Goal: Contribute content: Contribute content

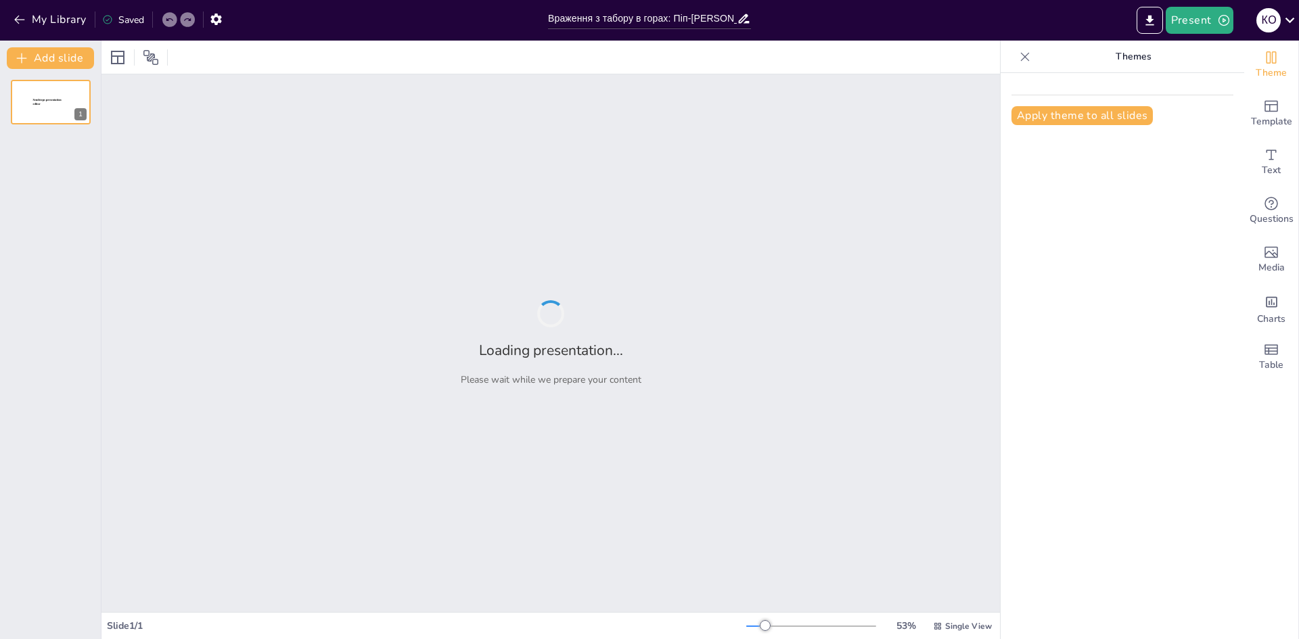
type input "Враження з табору в горах: Піп-[PERSON_NAME] і каяки на [GEOGRAPHIC_DATA]"
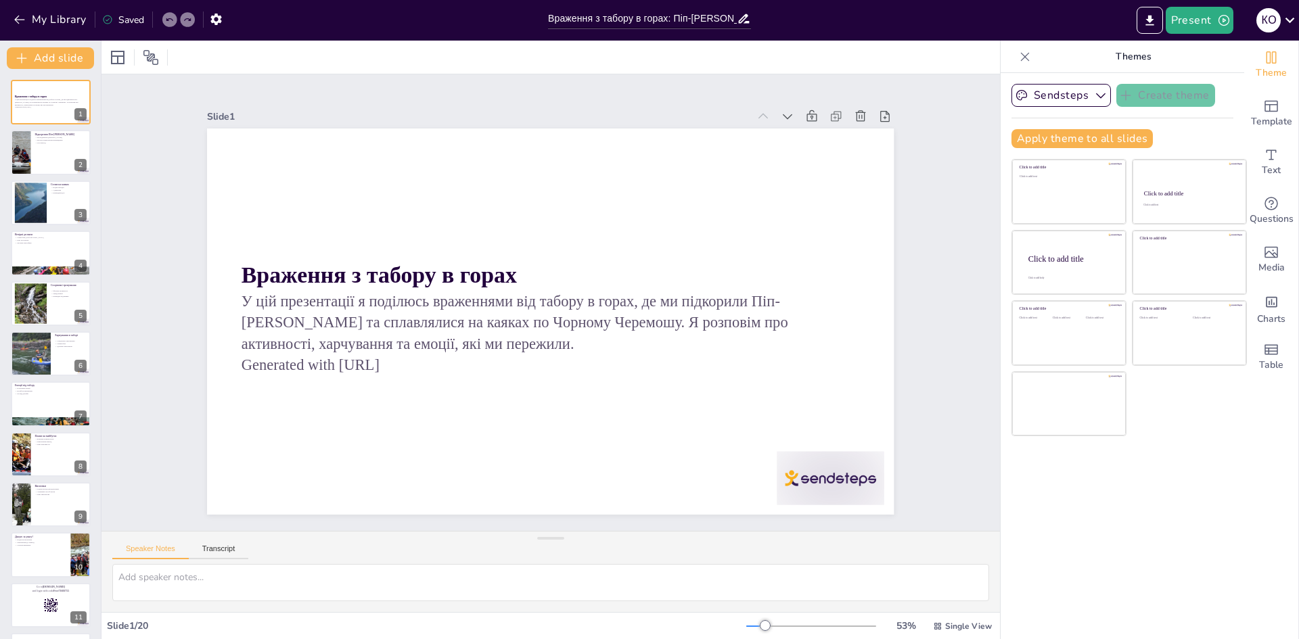
checkbox input "true"
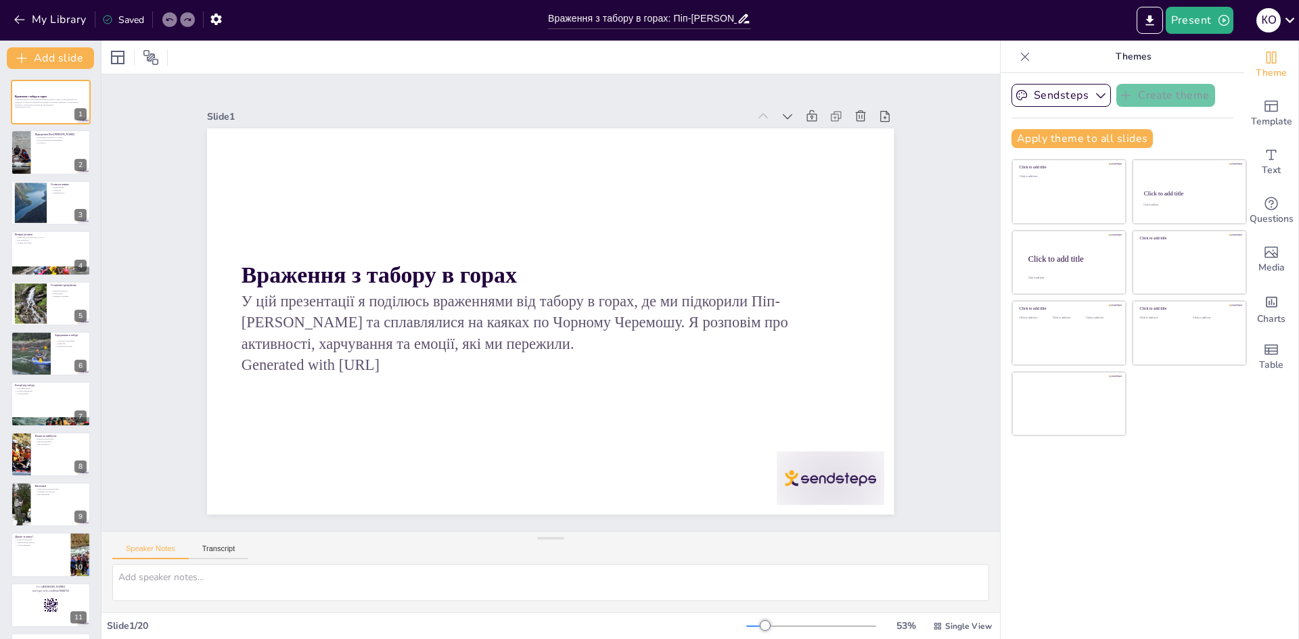
checkbox input "true"
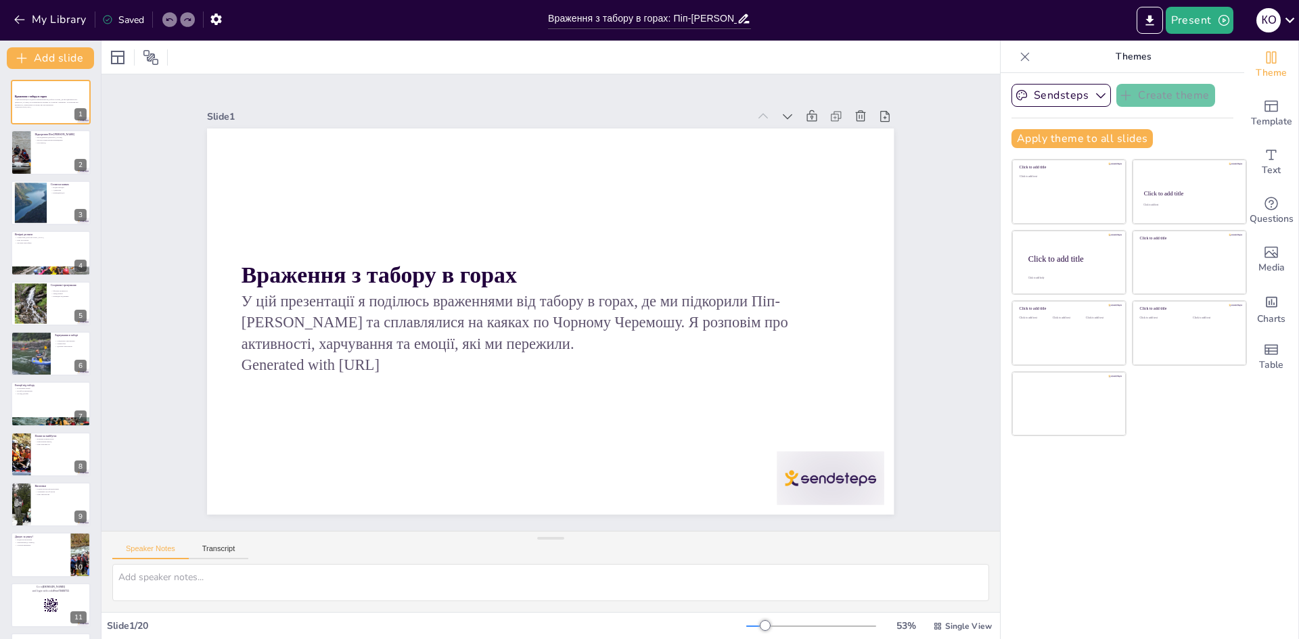
checkbox input "true"
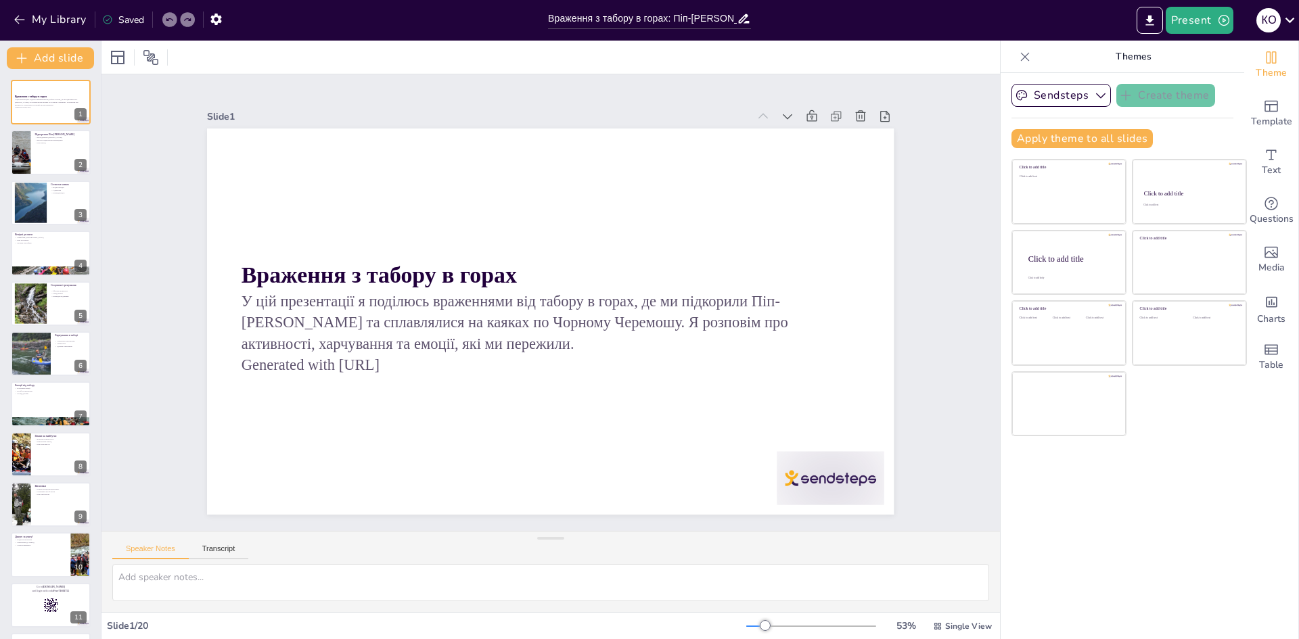
checkbox input "true"
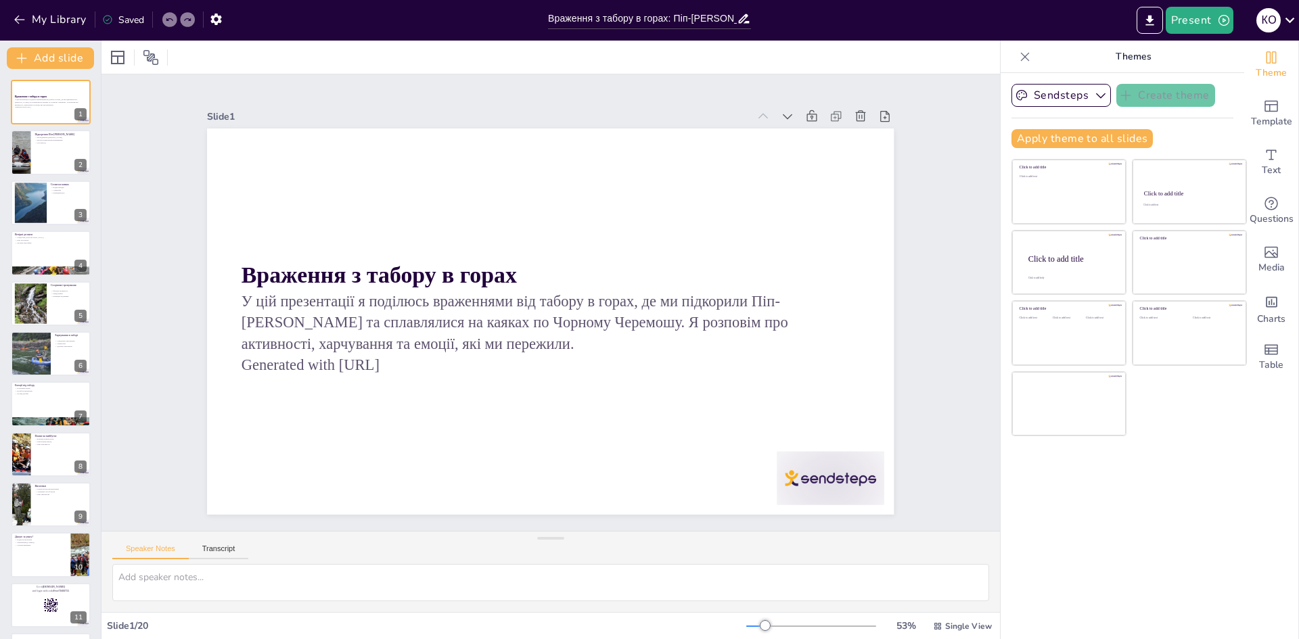
checkbox input "true"
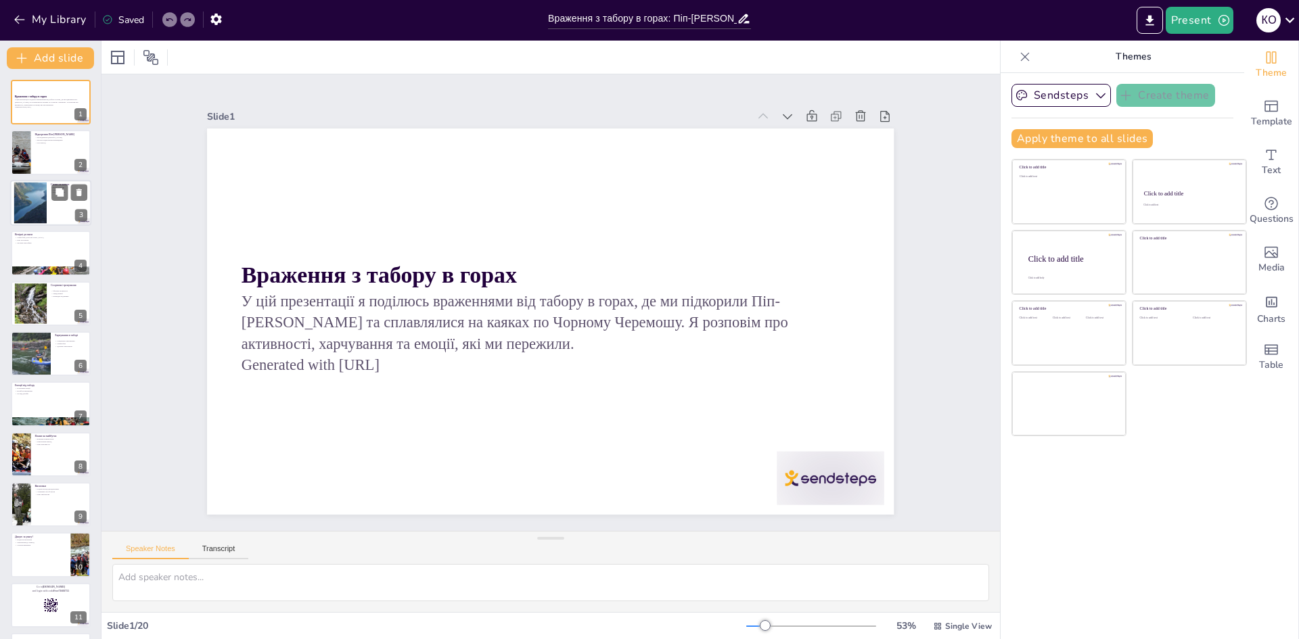
checkbox input "true"
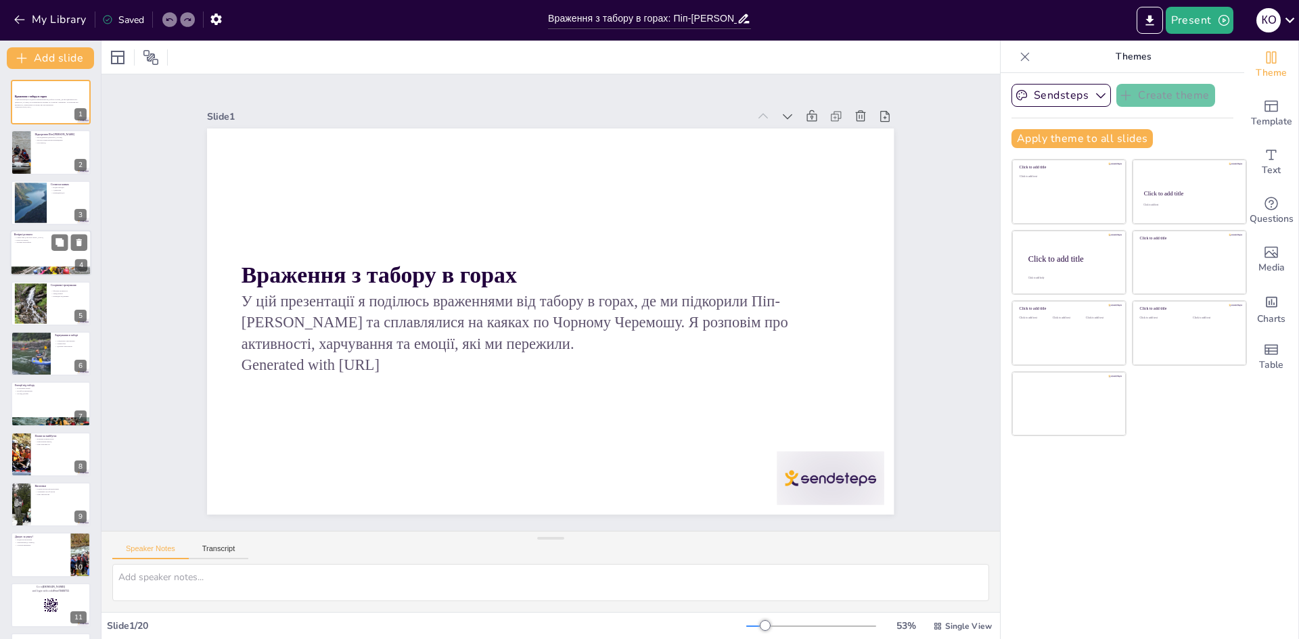
checkbox input "true"
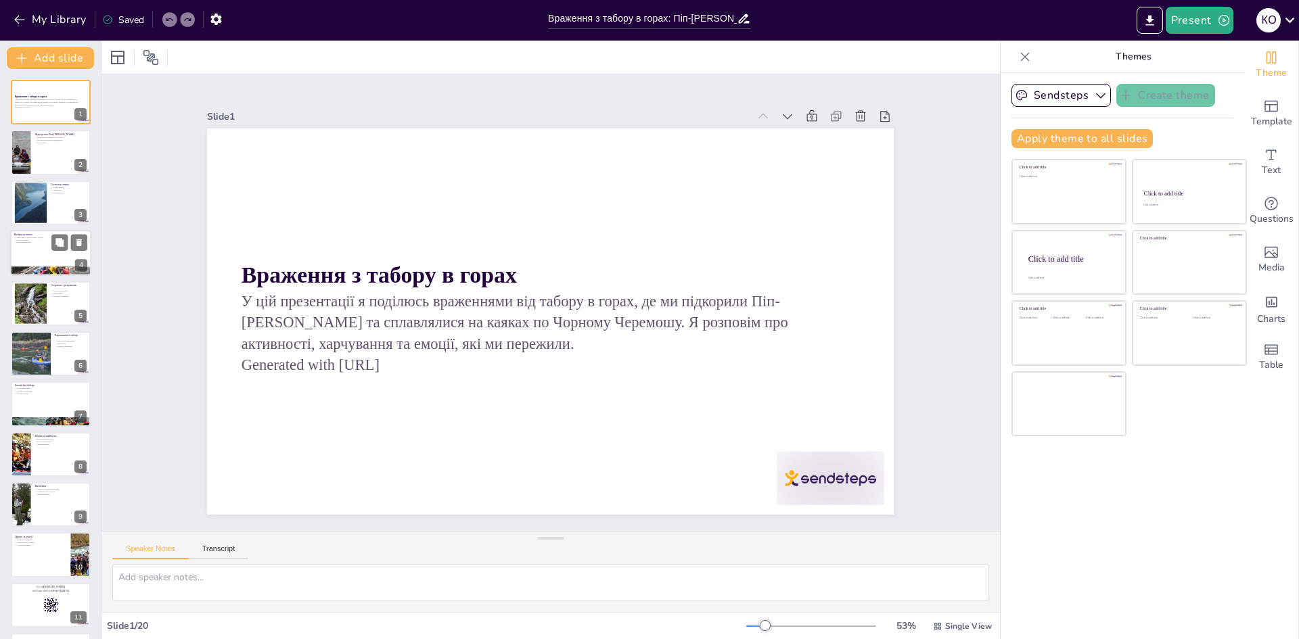
checkbox input "true"
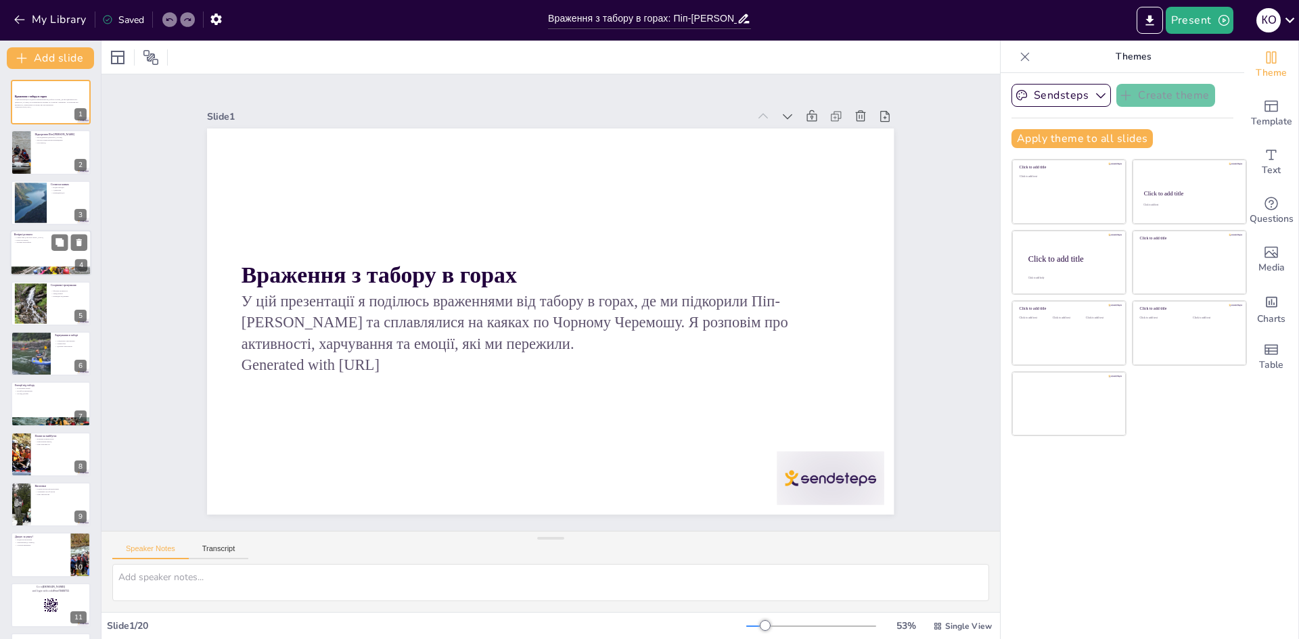
checkbox input "true"
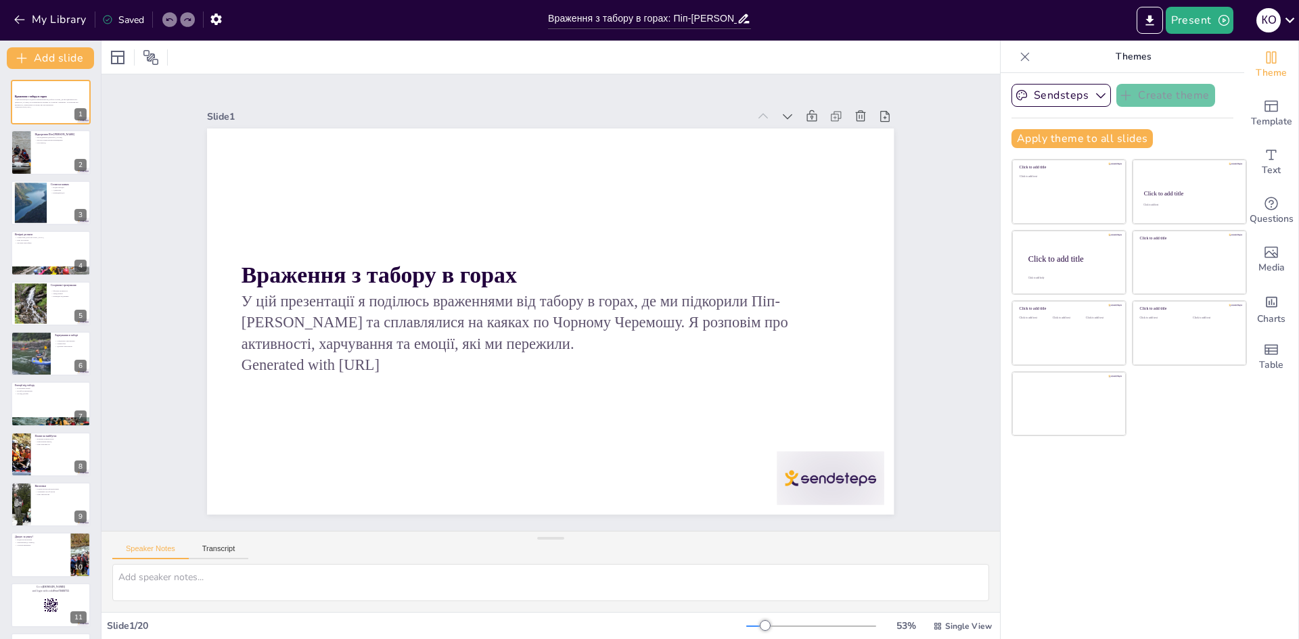
checkbox input "true"
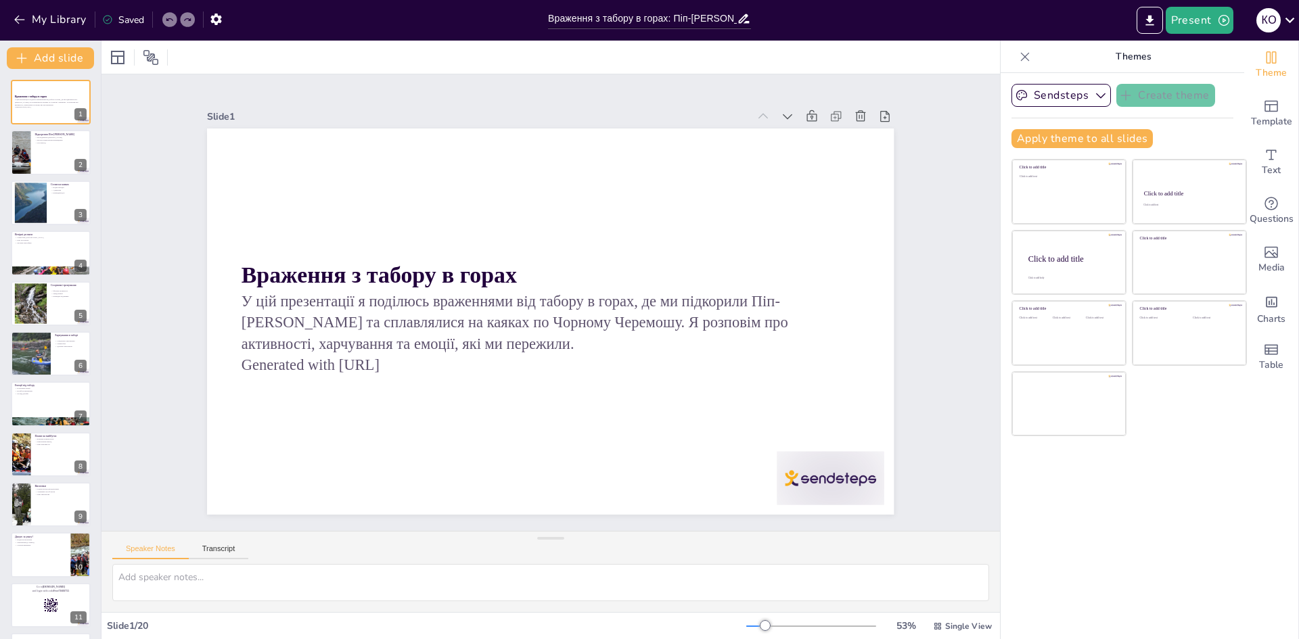
checkbox input "true"
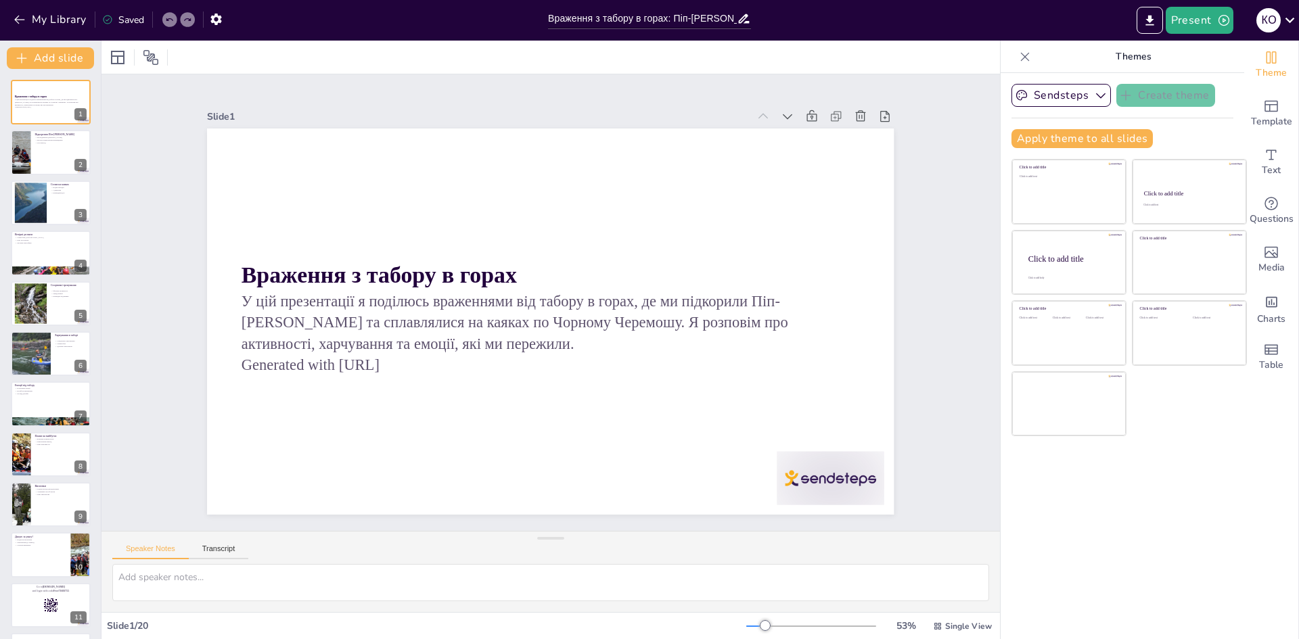
checkbox input "true"
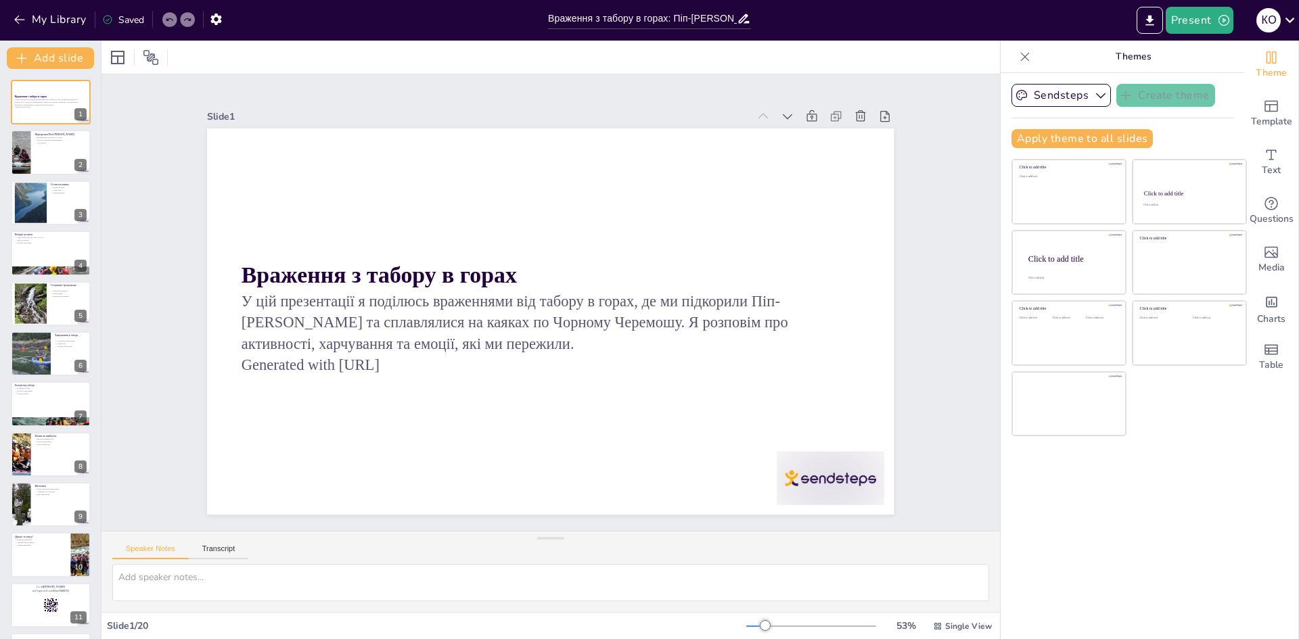
checkbox input "true"
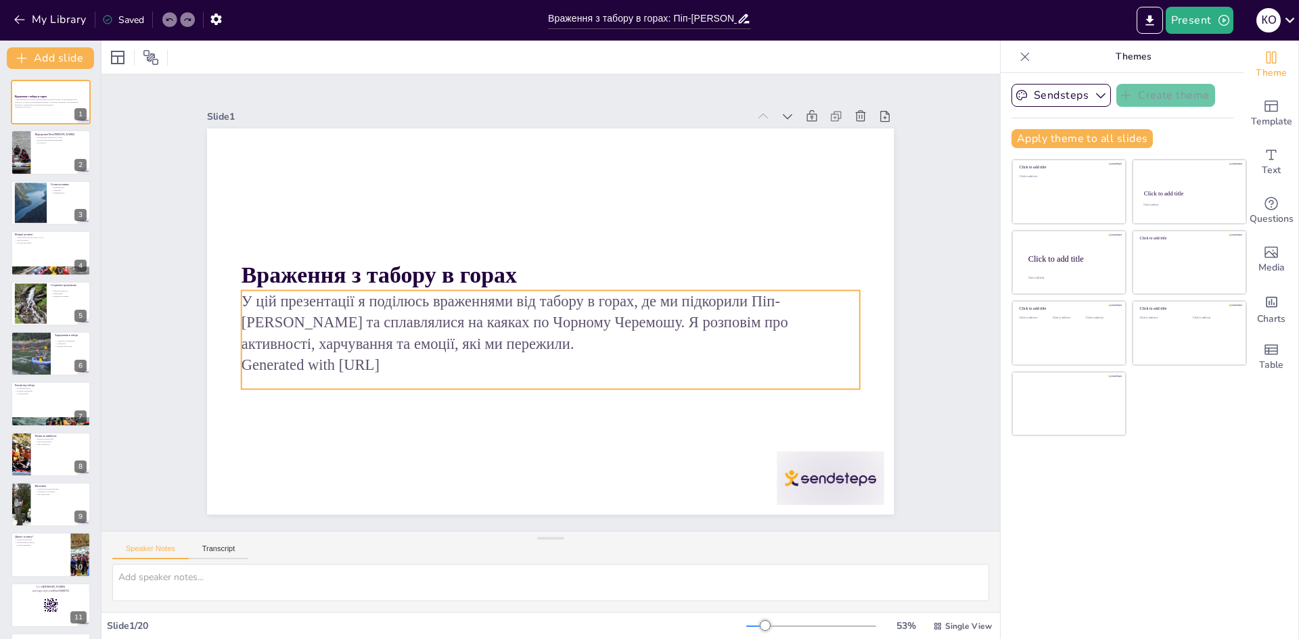
checkbox input "true"
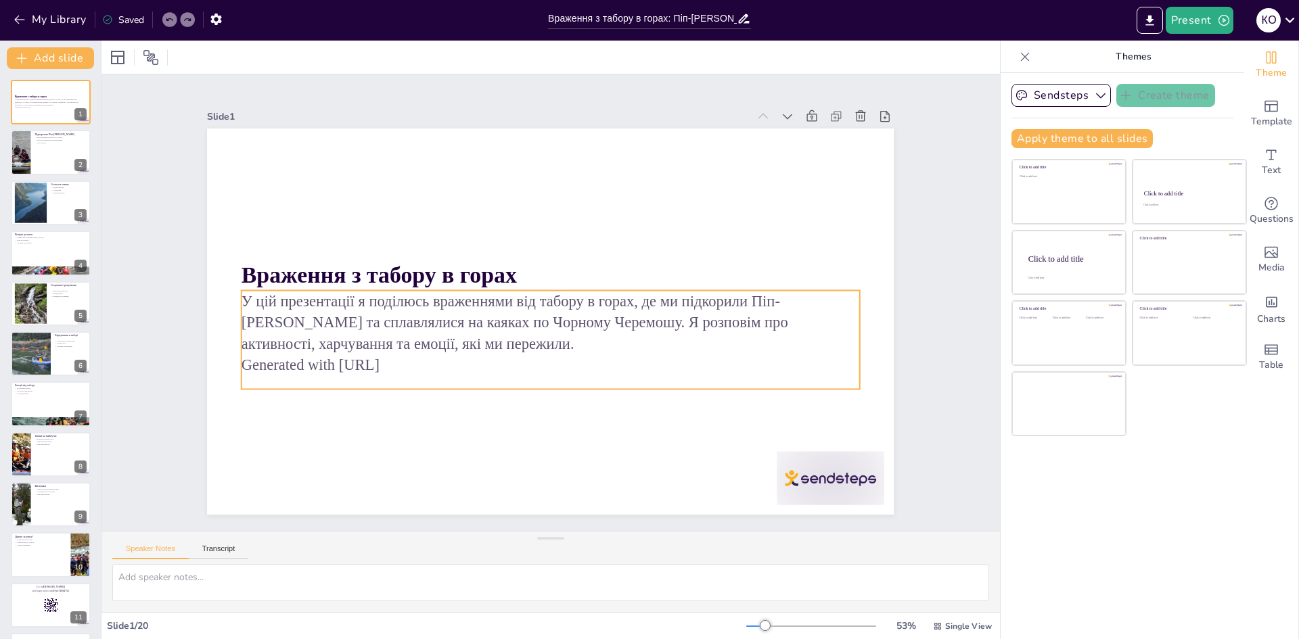
checkbox input "true"
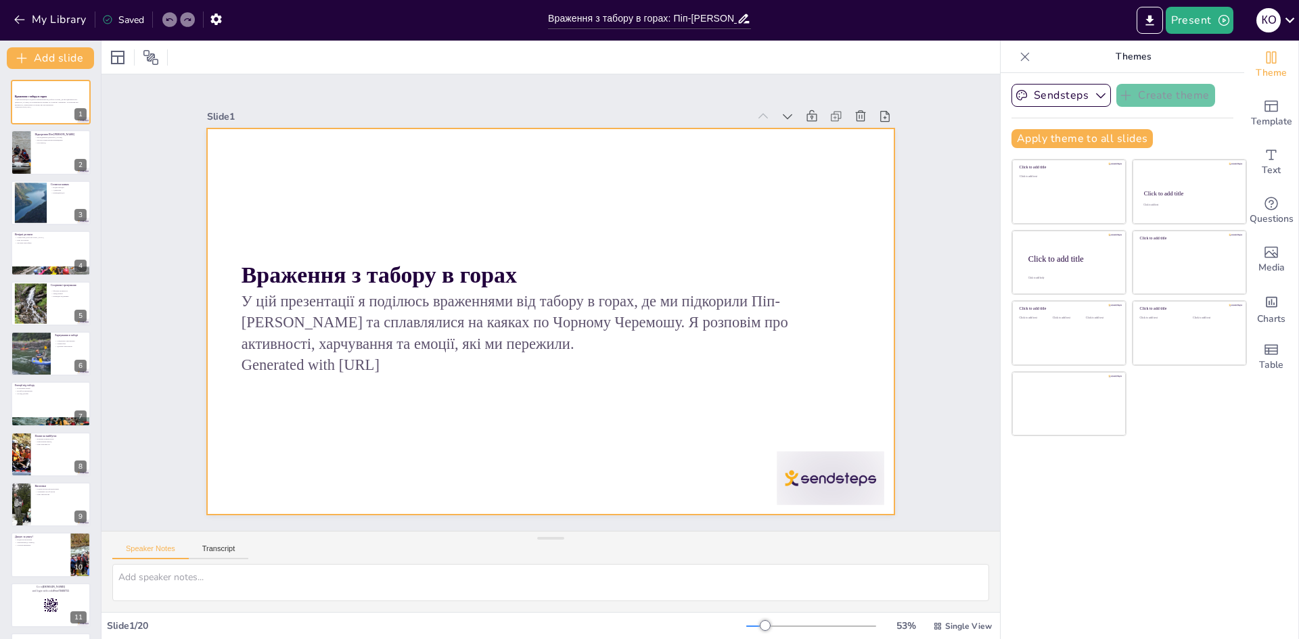
checkbox input "true"
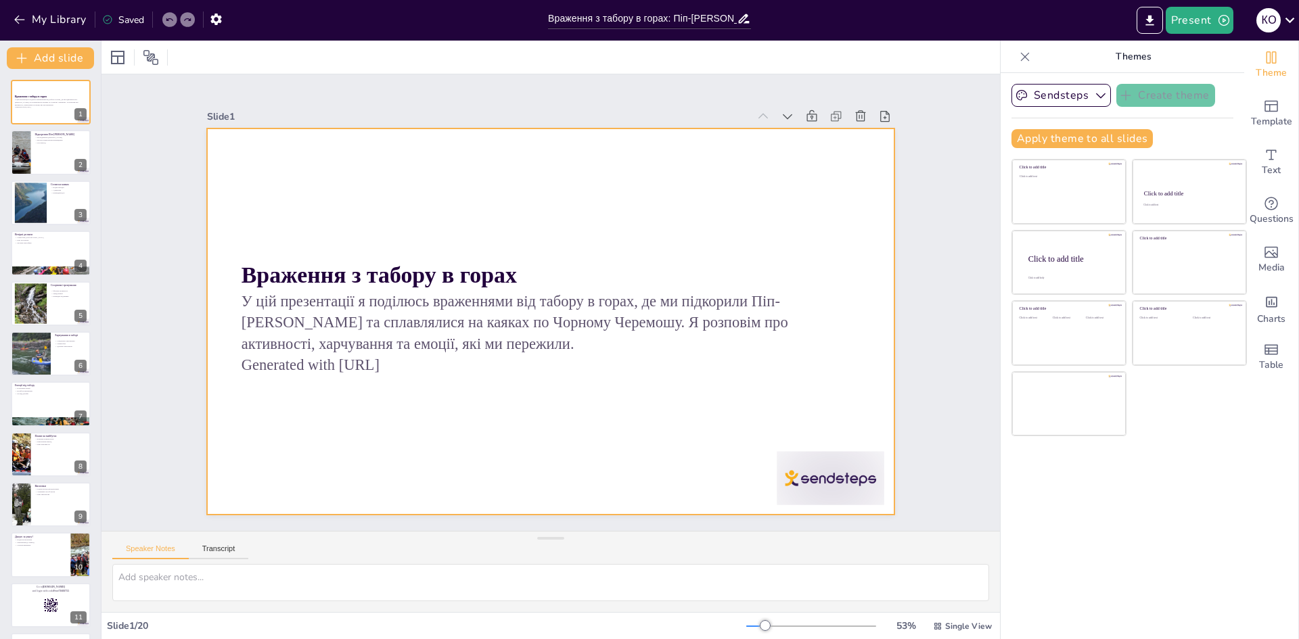
checkbox input "true"
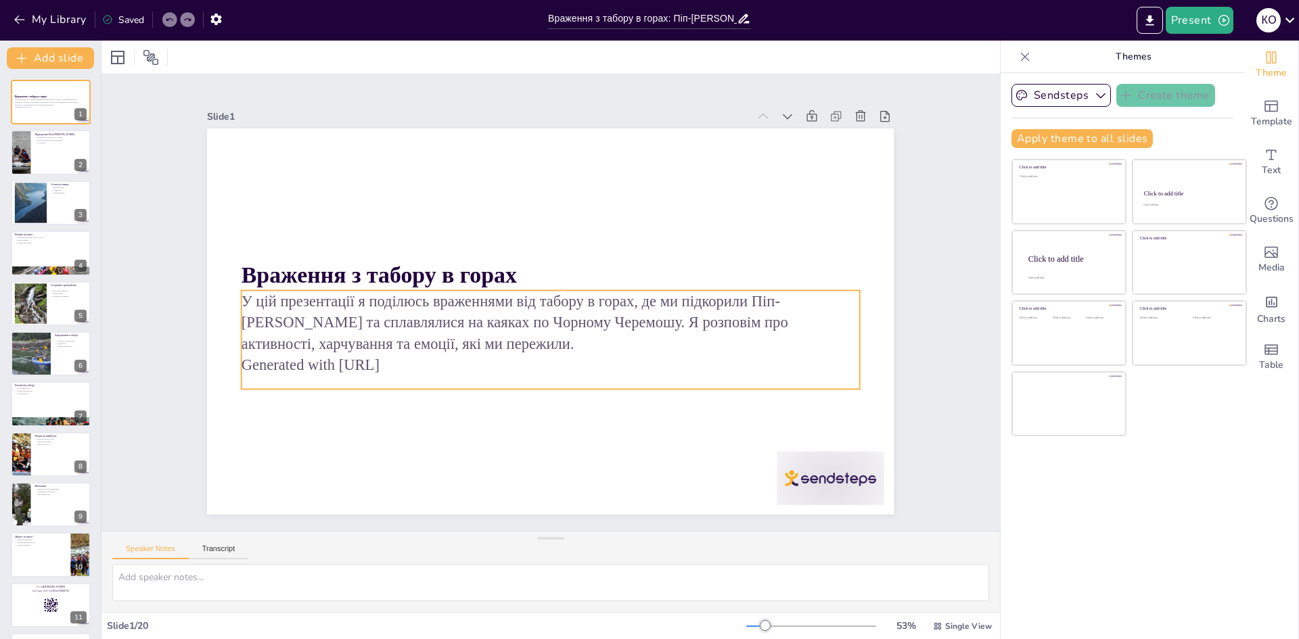
checkbox input "true"
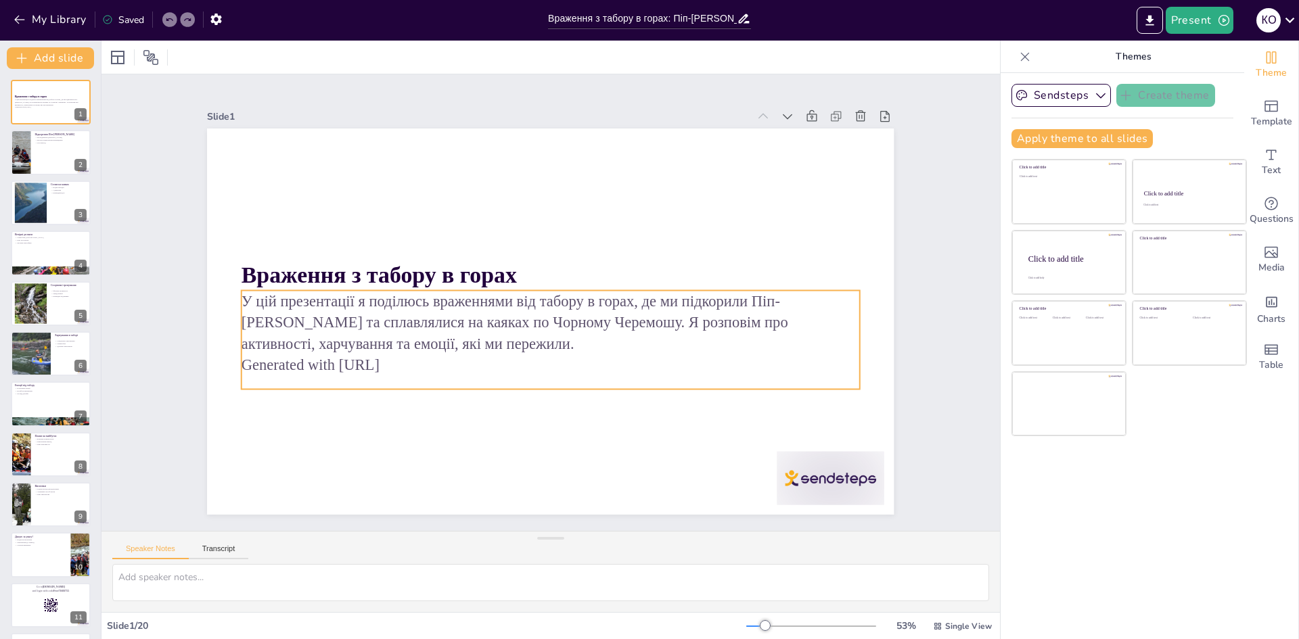
checkbox input "true"
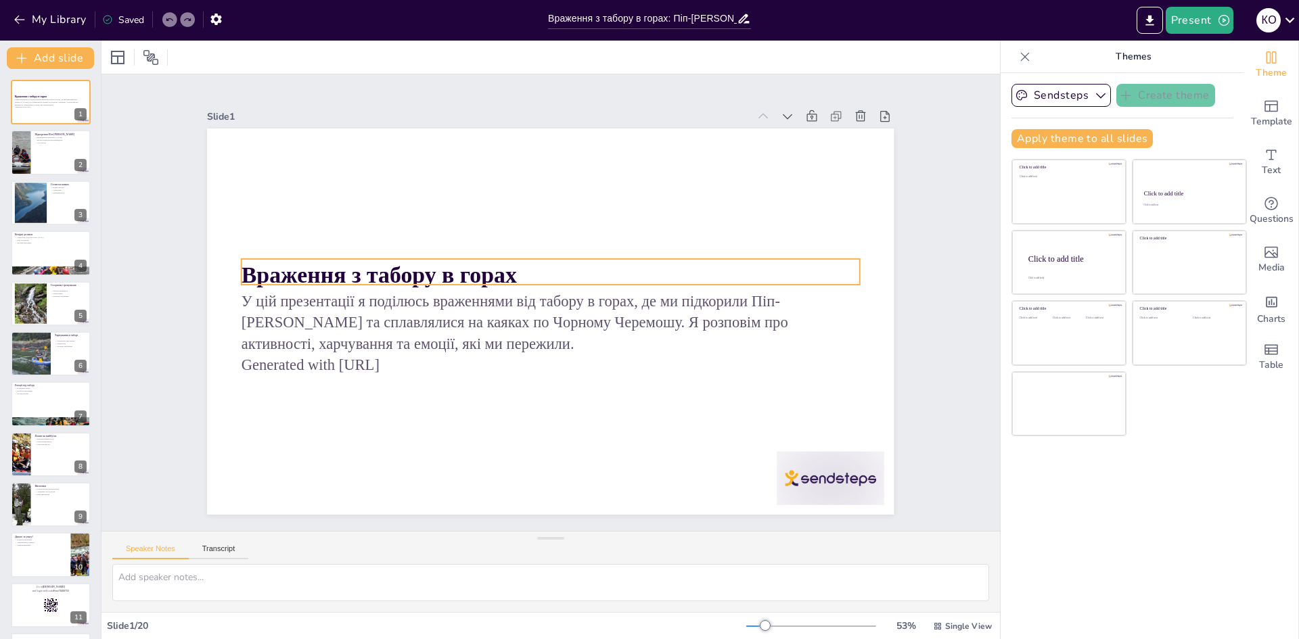
checkbox input "true"
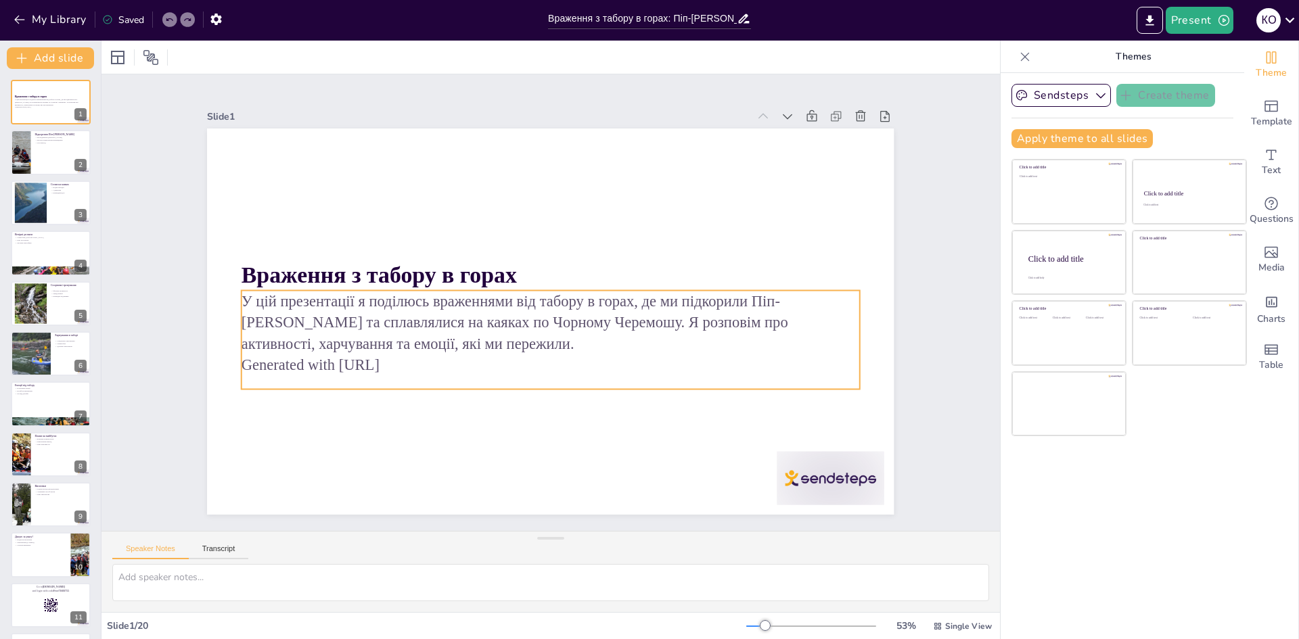
checkbox input "true"
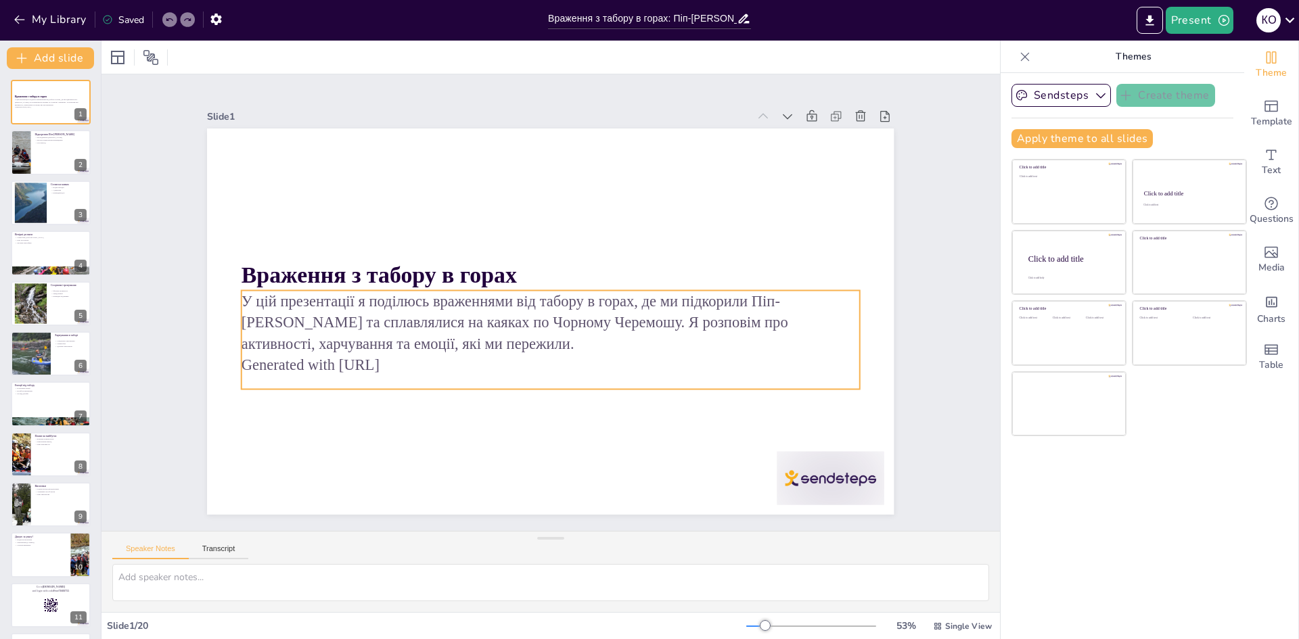
checkbox input "true"
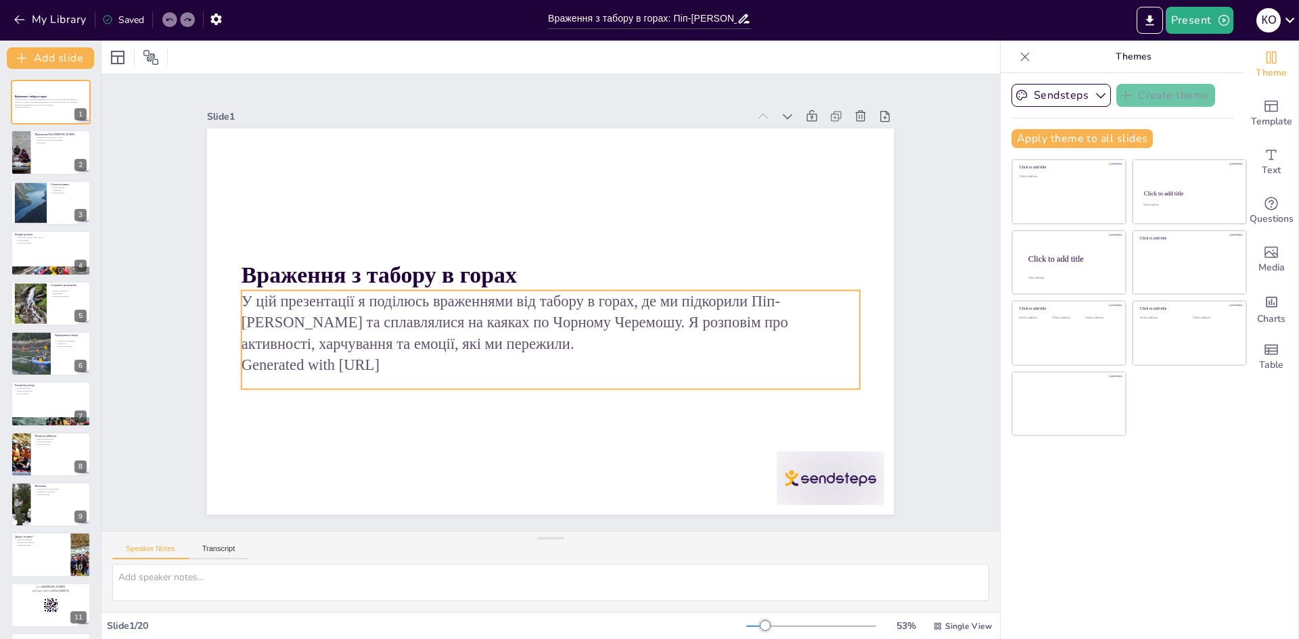
checkbox input "true"
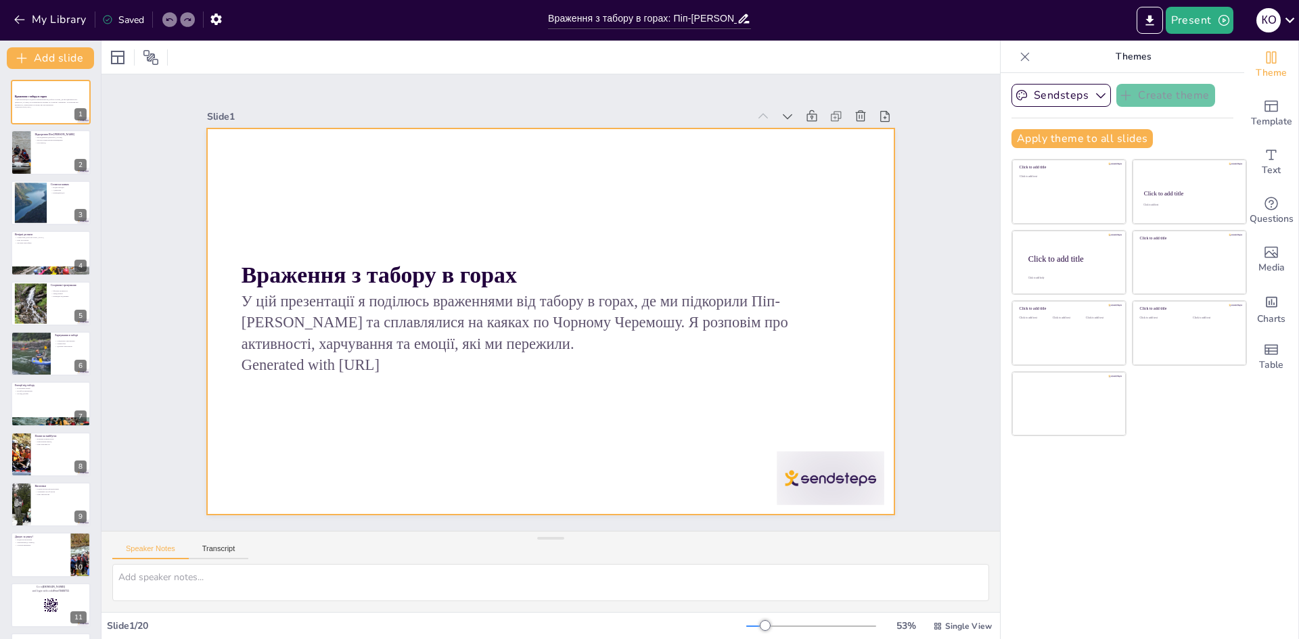
checkbox input "true"
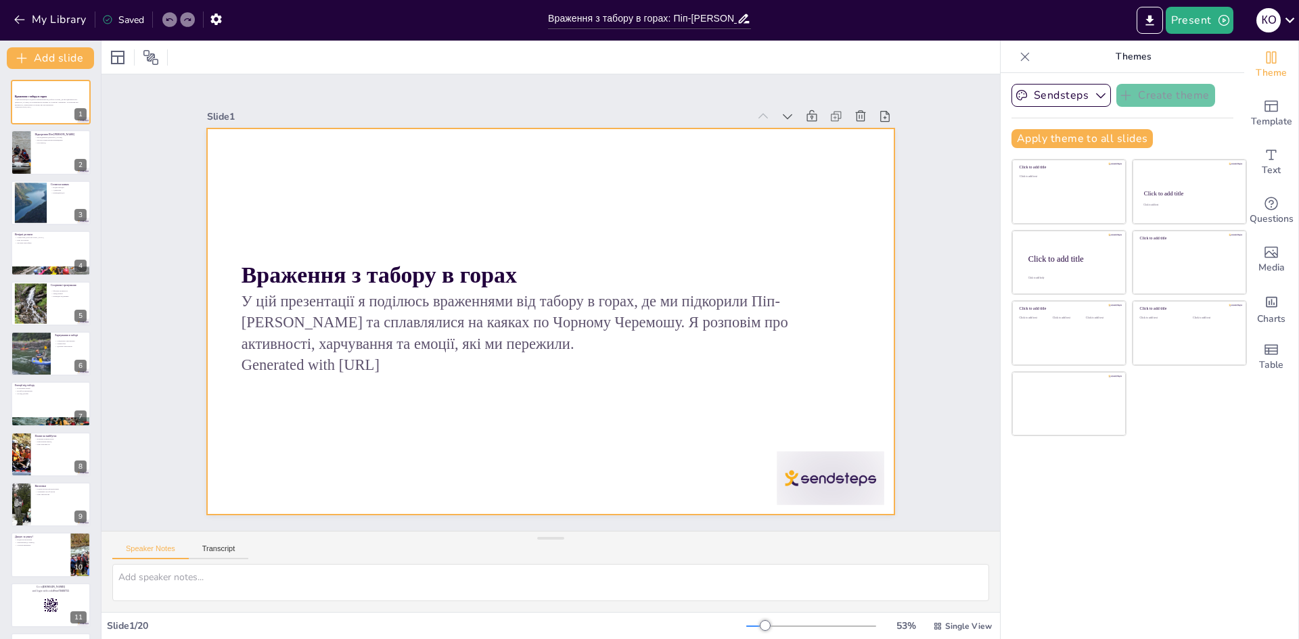
checkbox input "true"
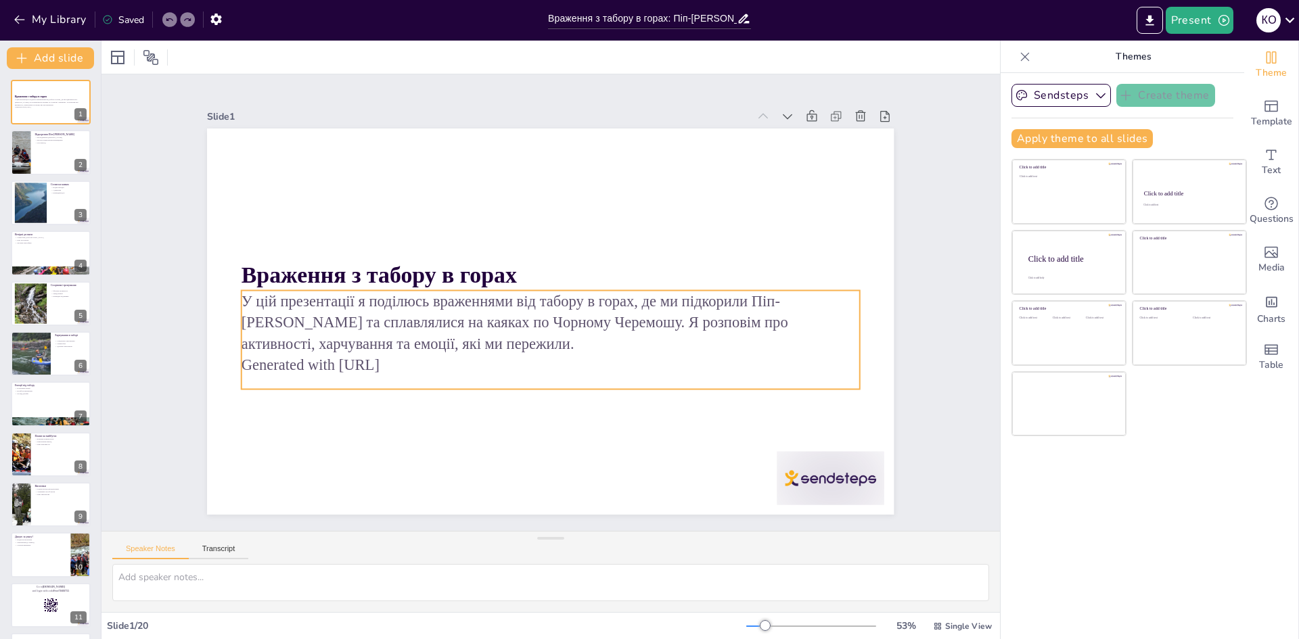
checkbox input "true"
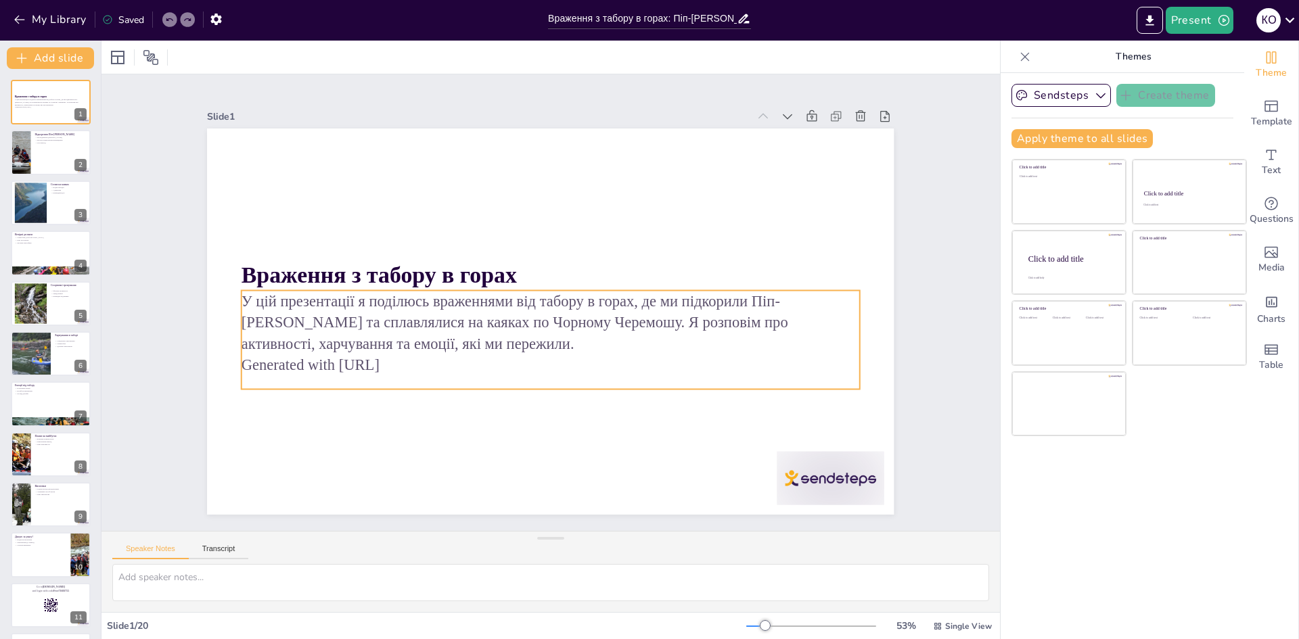
checkbox input "true"
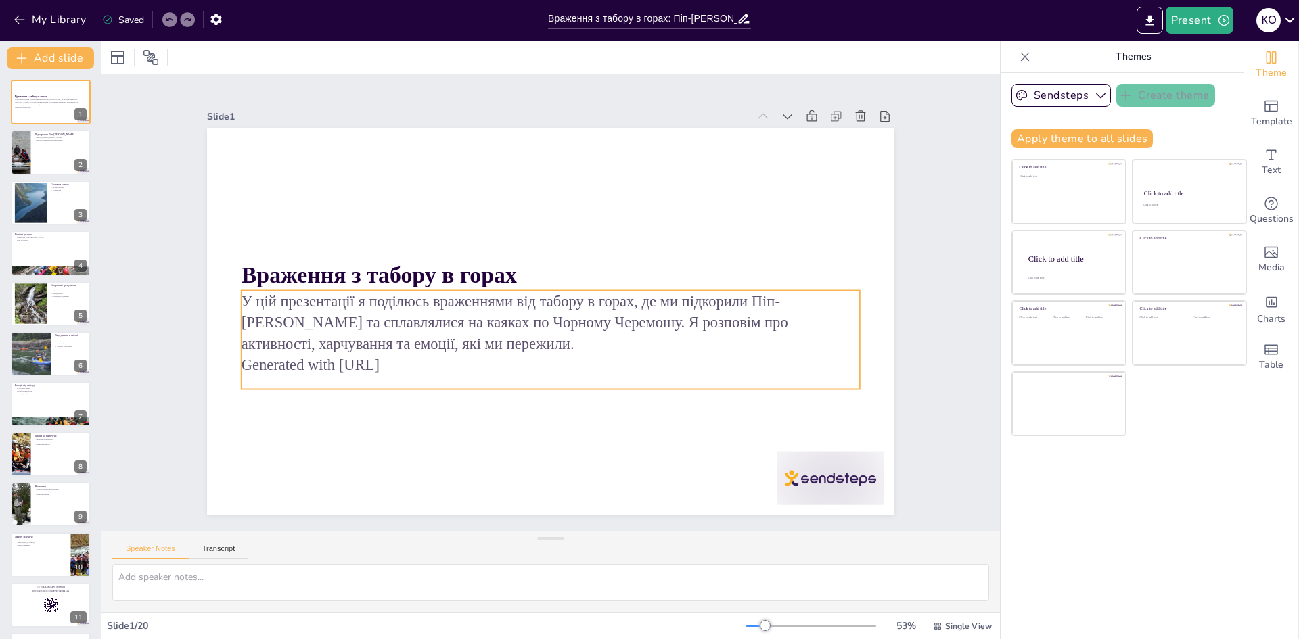
checkbox input "true"
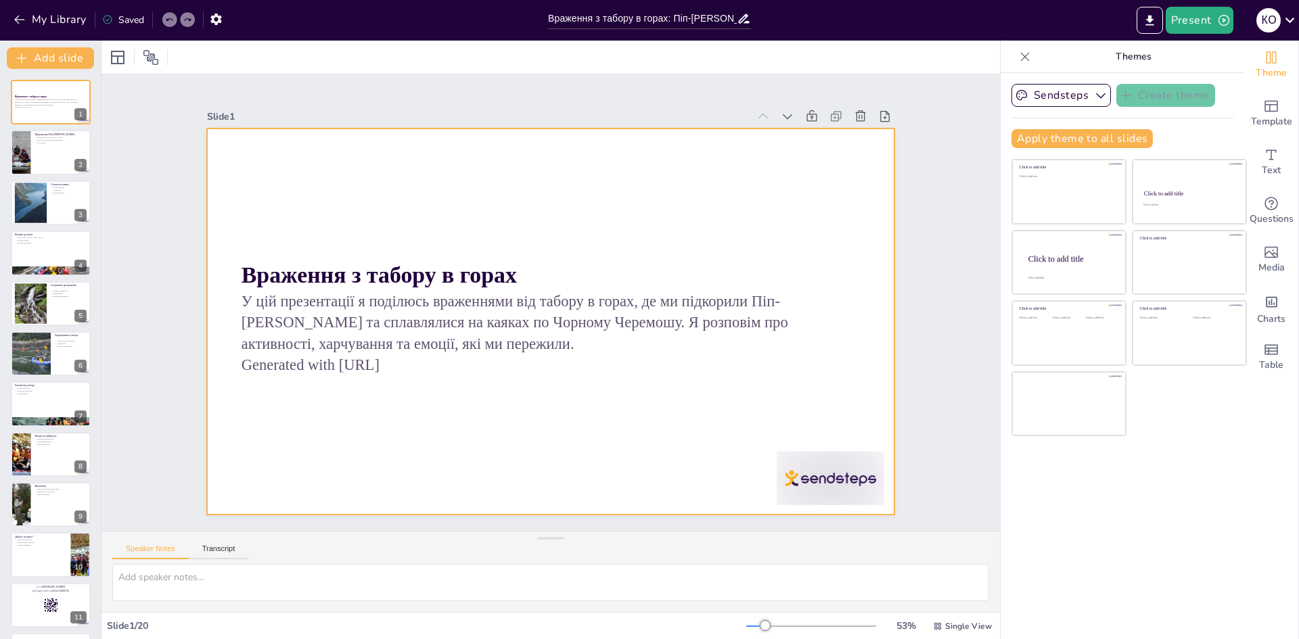
checkbox input "true"
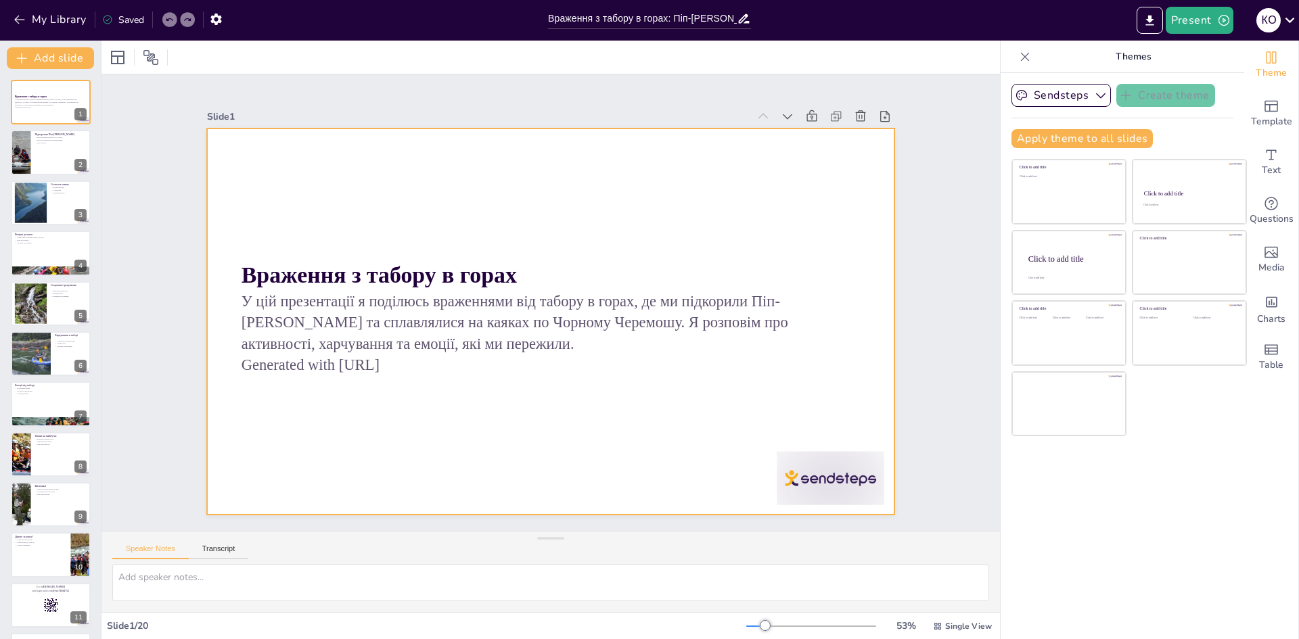
checkbox input "true"
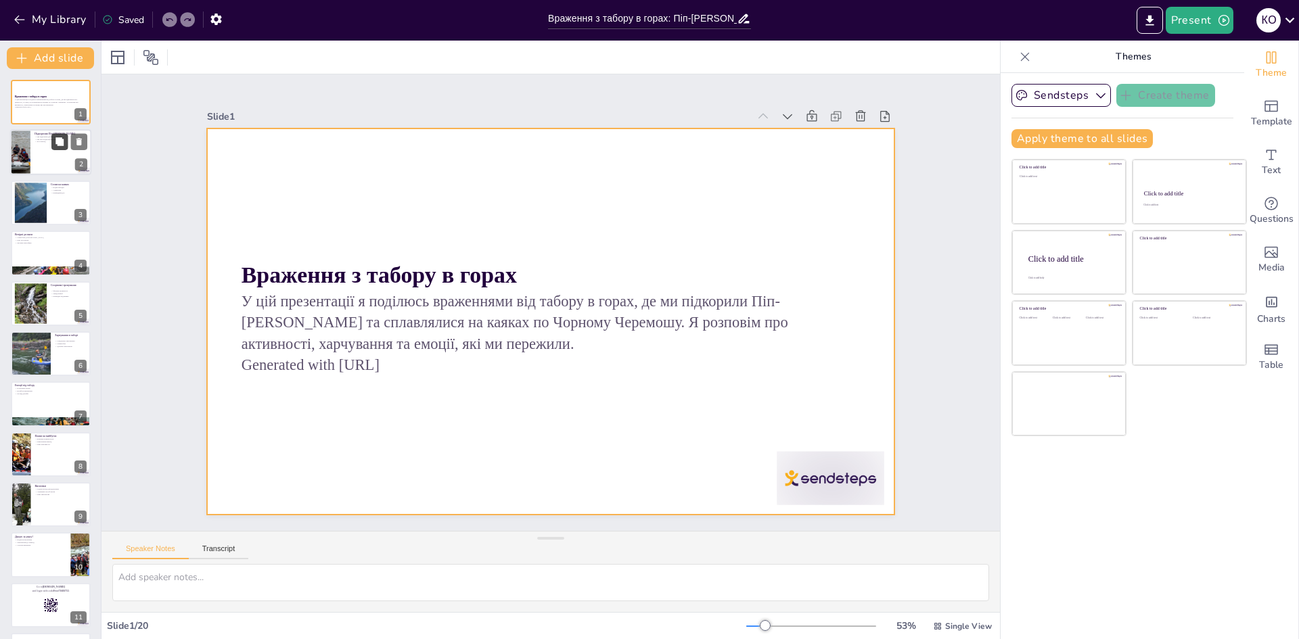
checkbox input "true"
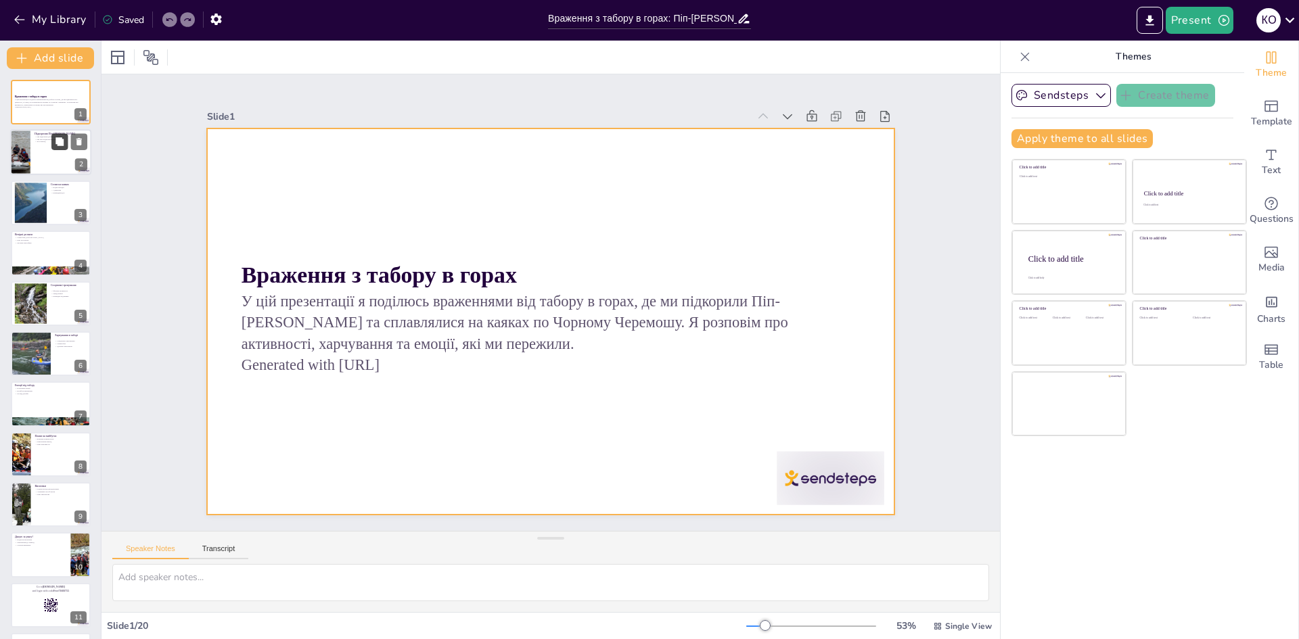
checkbox input "true"
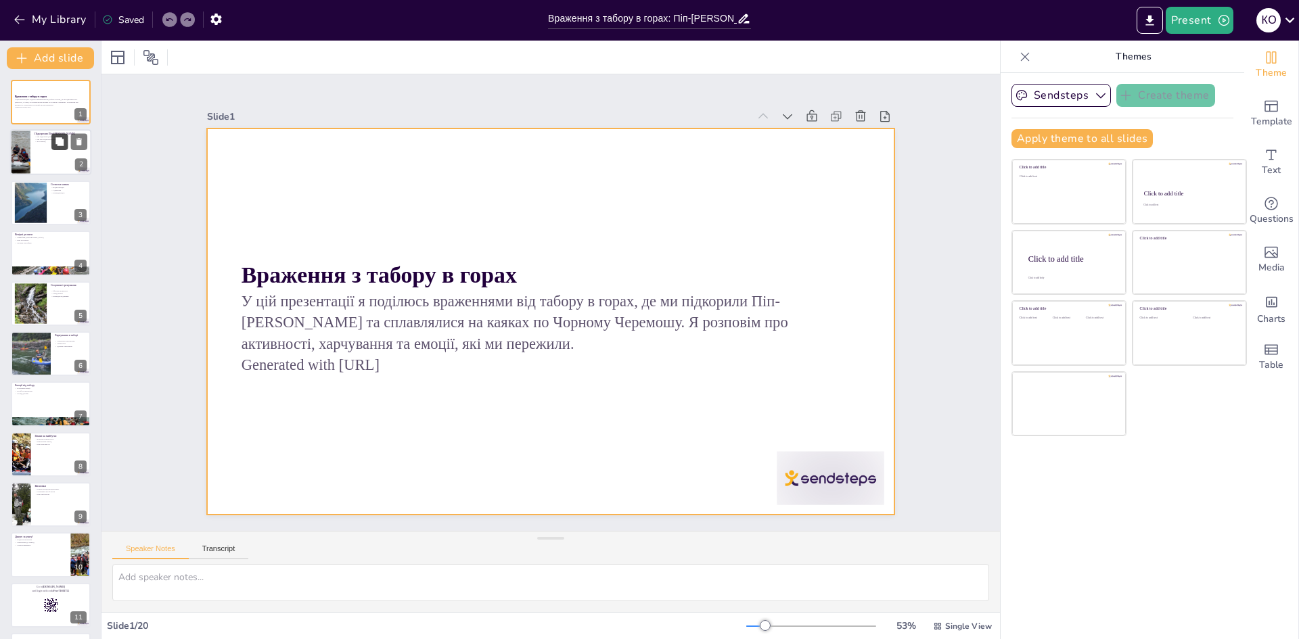
checkbox input "true"
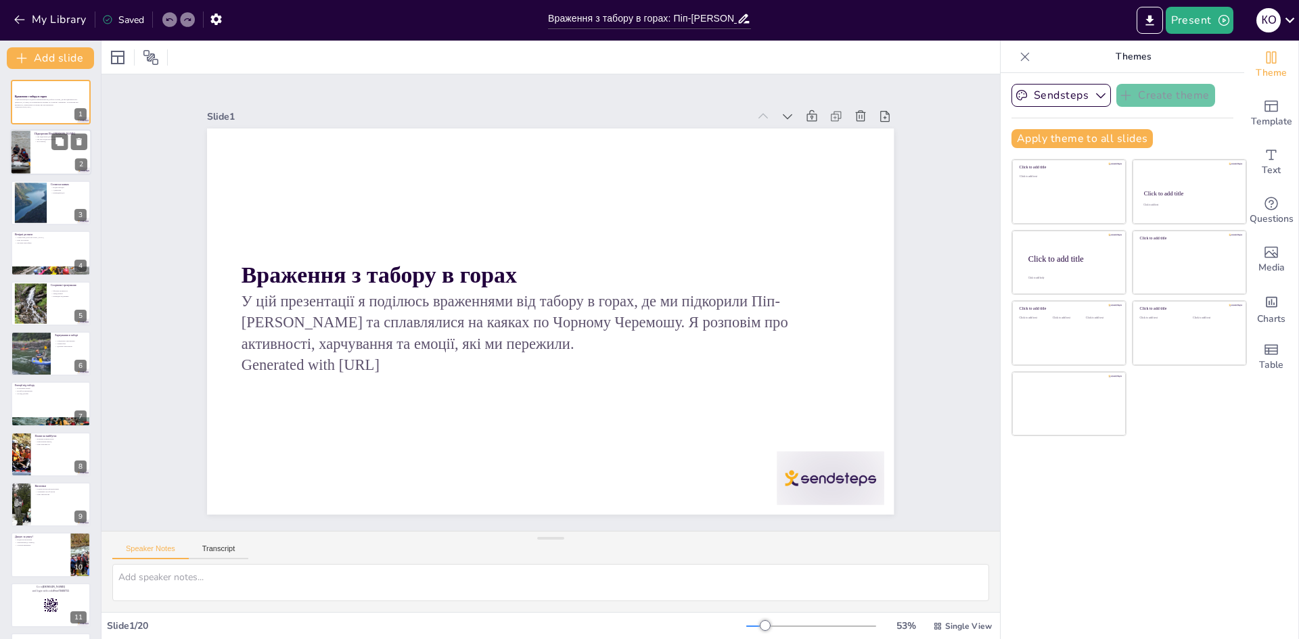
checkbox input "true"
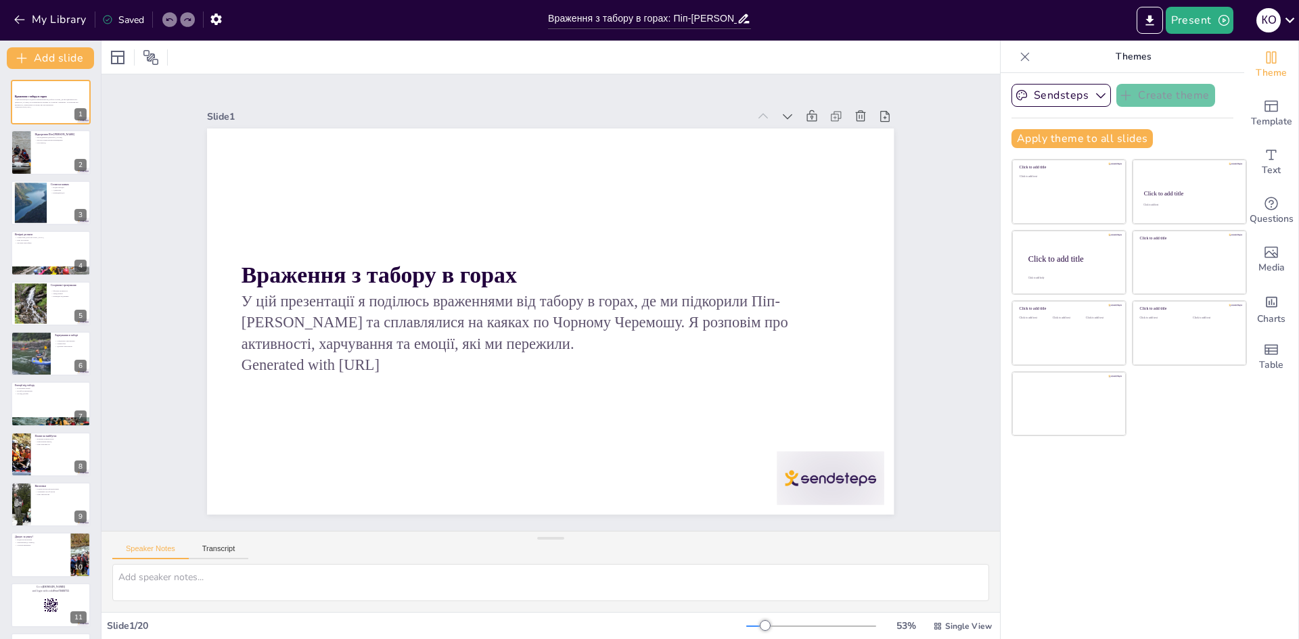
checkbox input "true"
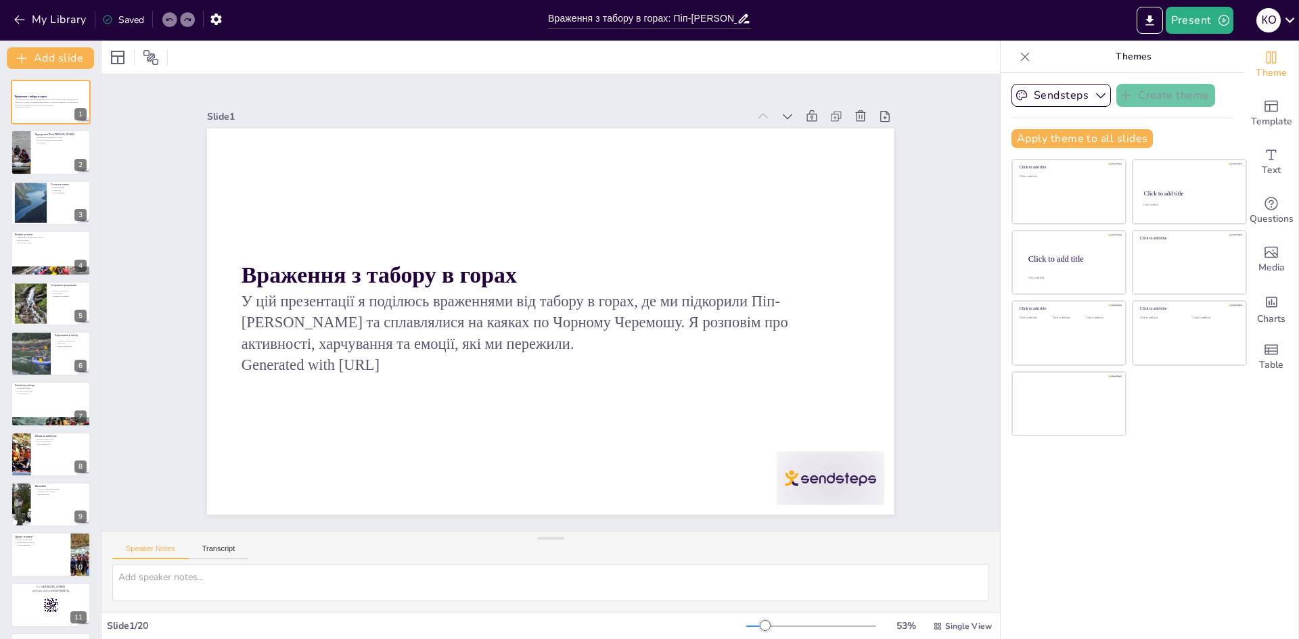
checkbox input "true"
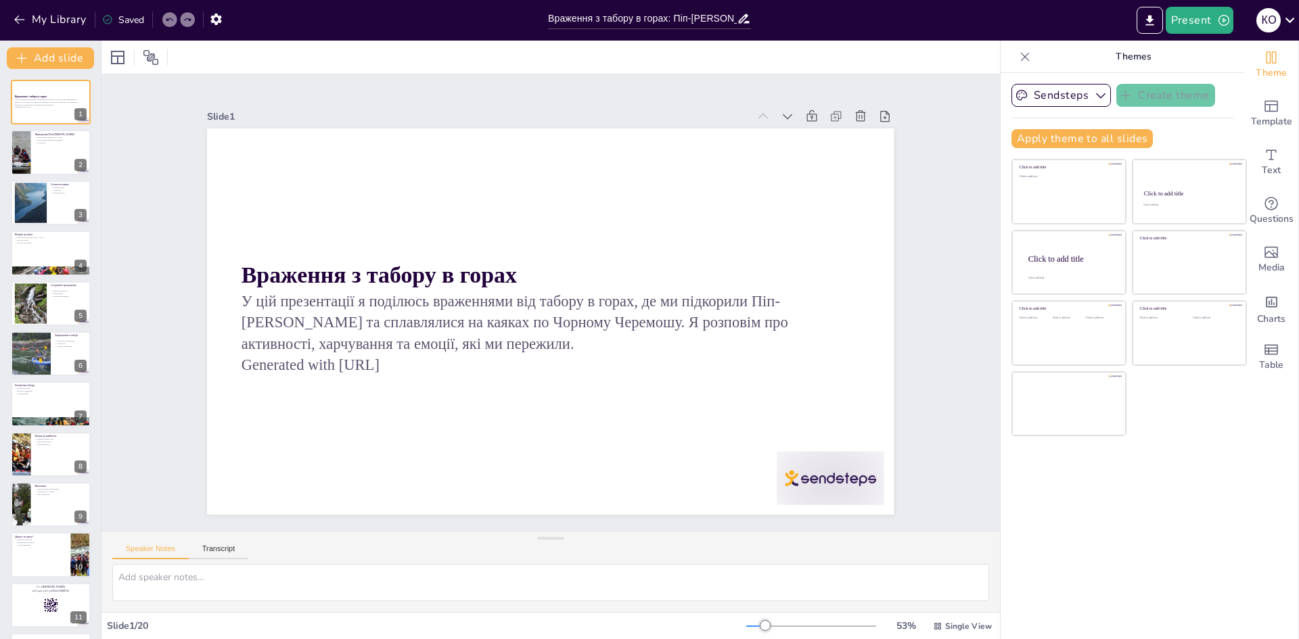
checkbox input "true"
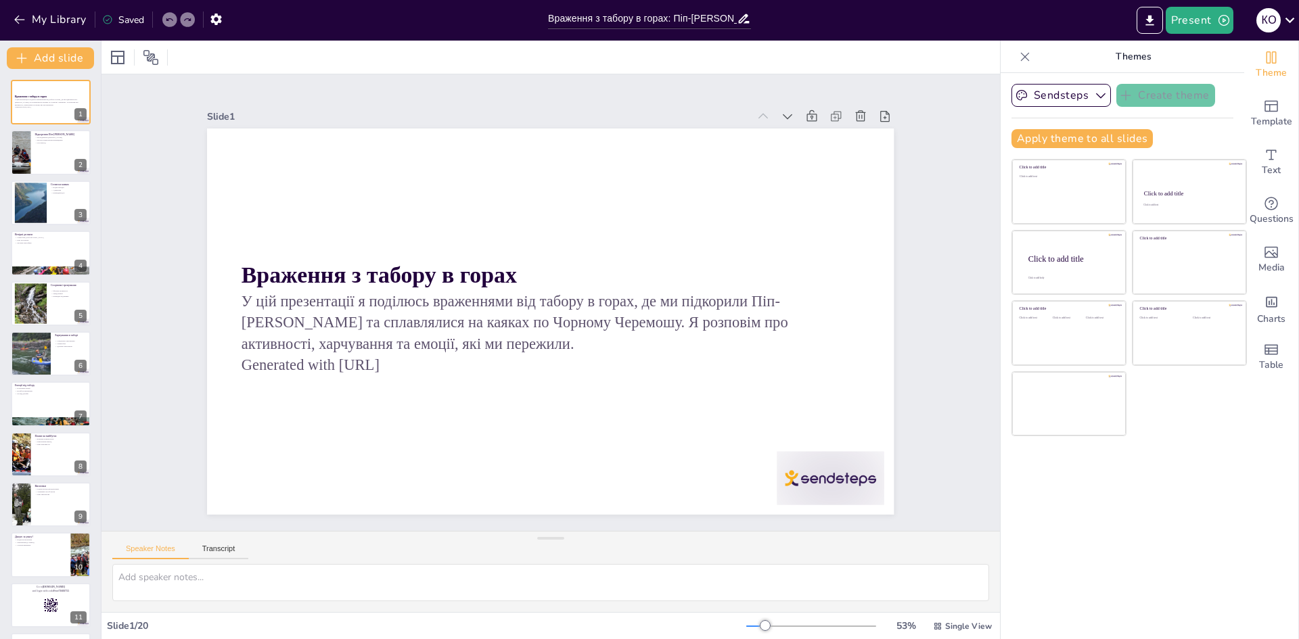
checkbox input "true"
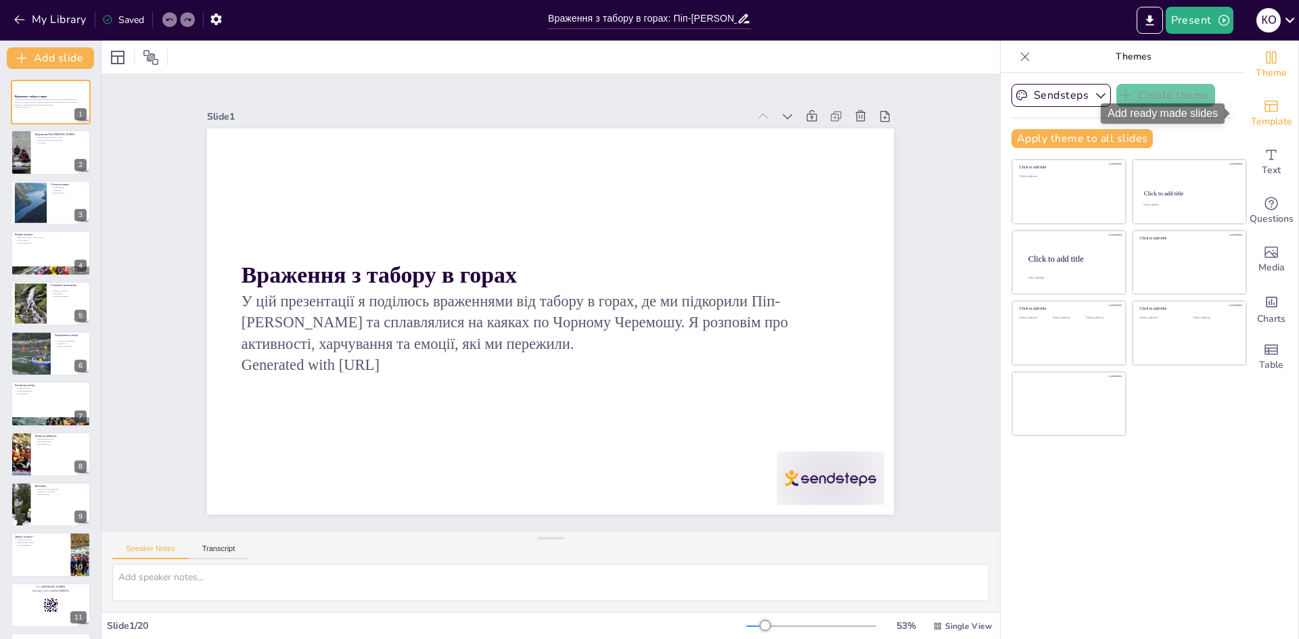
click at [1267, 104] on icon "Add ready made slides" at bounding box center [1271, 106] width 14 height 11
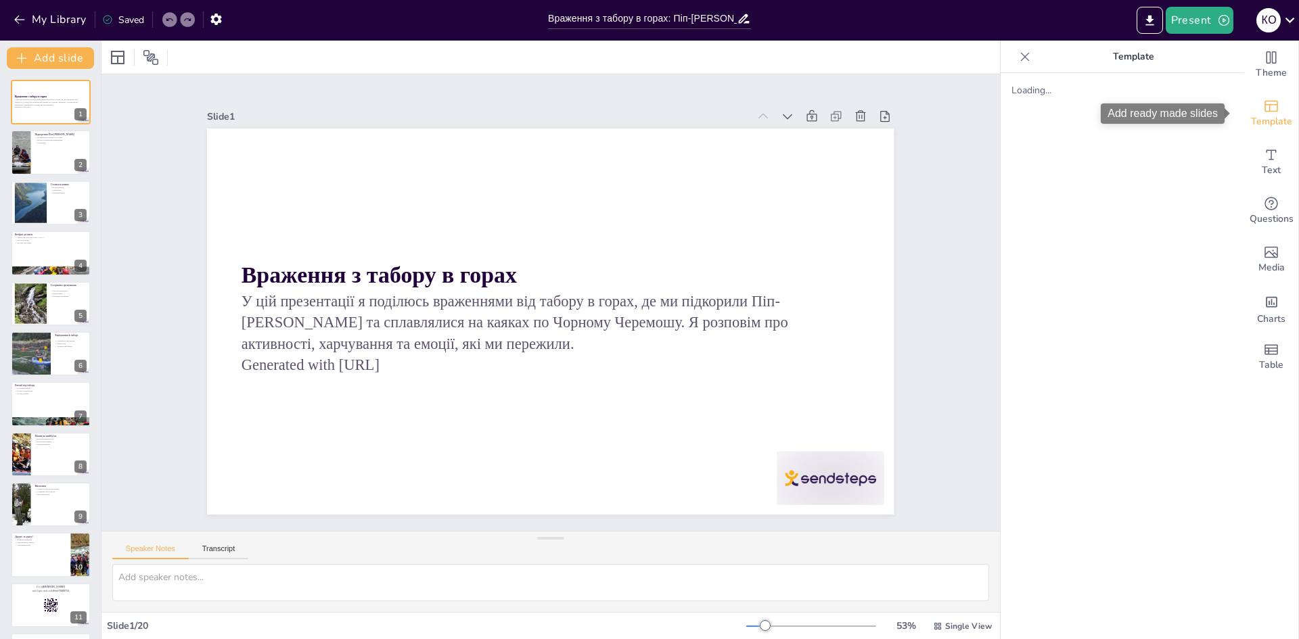
checkbox input "true"
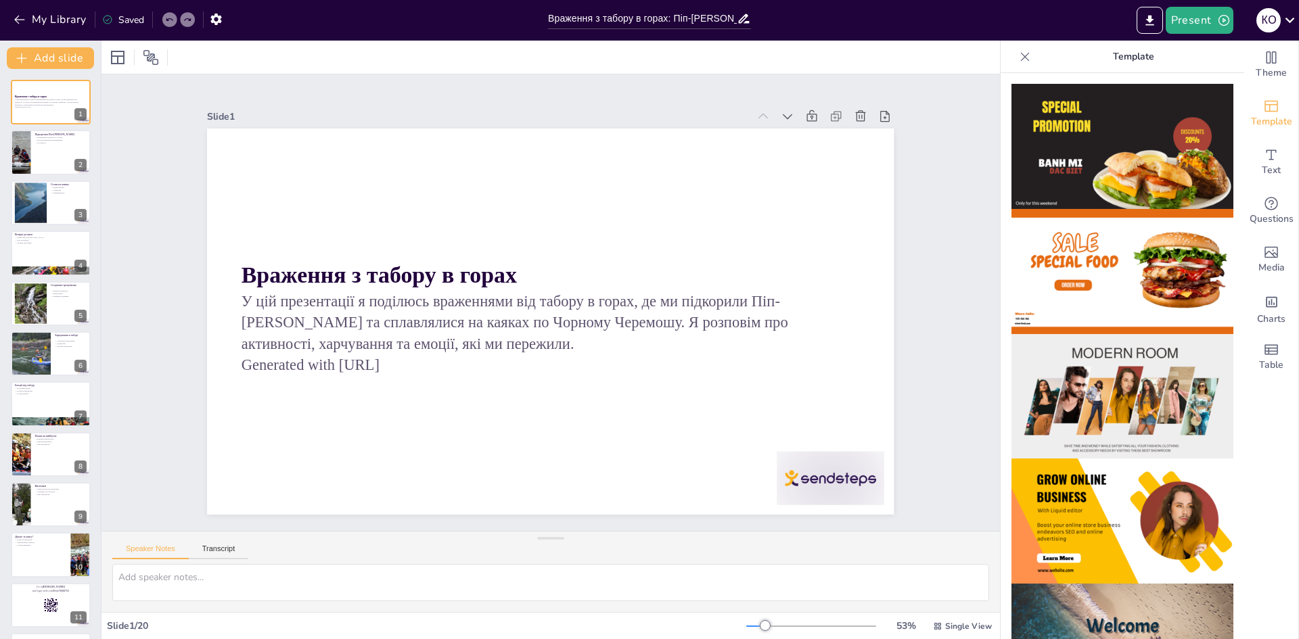
checkbox input "true"
click at [48, 159] on div at bounding box center [50, 153] width 81 height 46
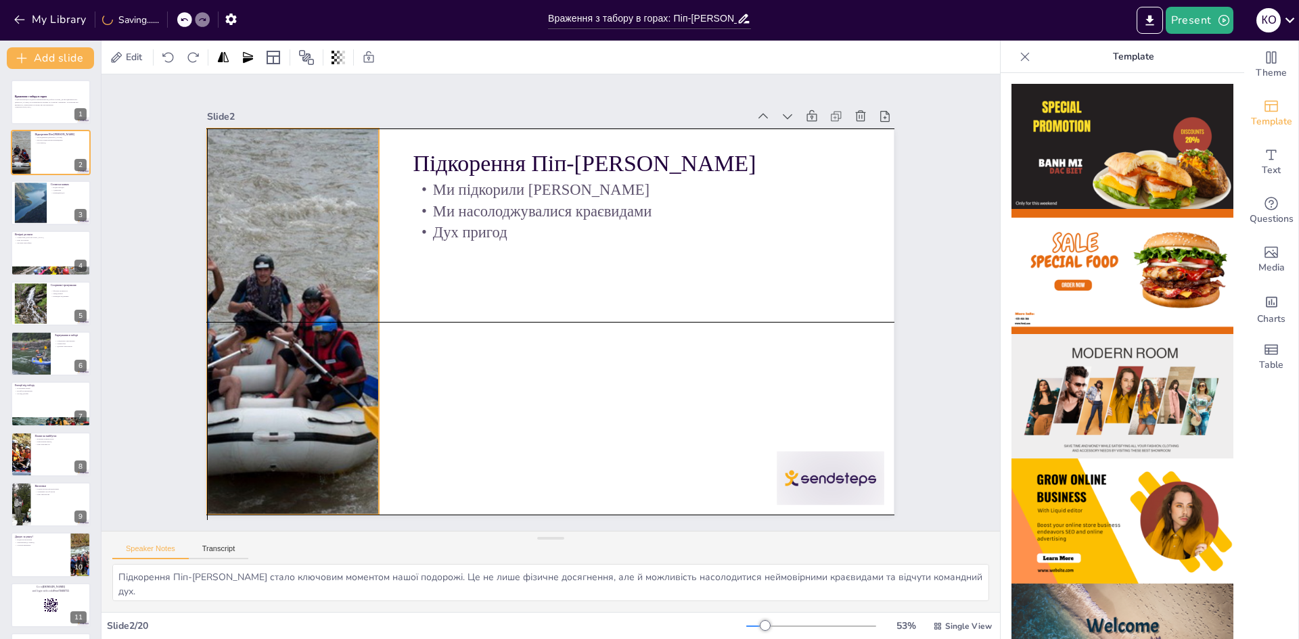
click at [320, 352] on div at bounding box center [307, 215] width 689 height 590
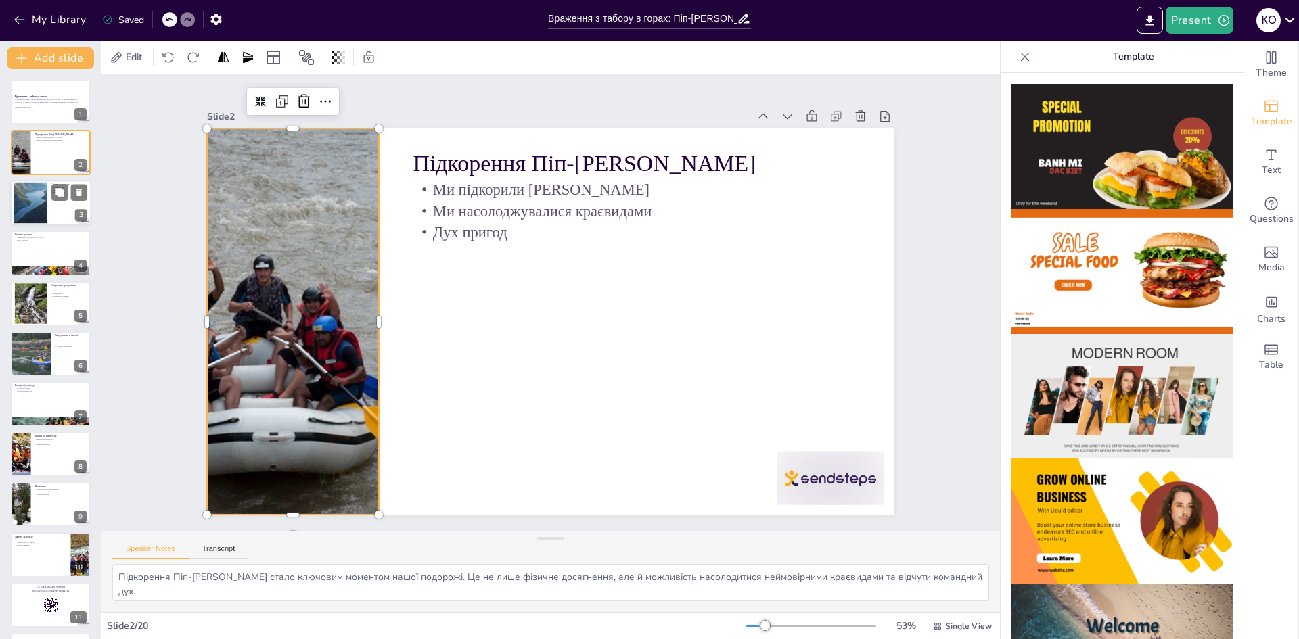
click at [46, 180] on div "Сплав на каяках Водні пригоди [PERSON_NAME] дух 3" at bounding box center [50, 203] width 81 height 46
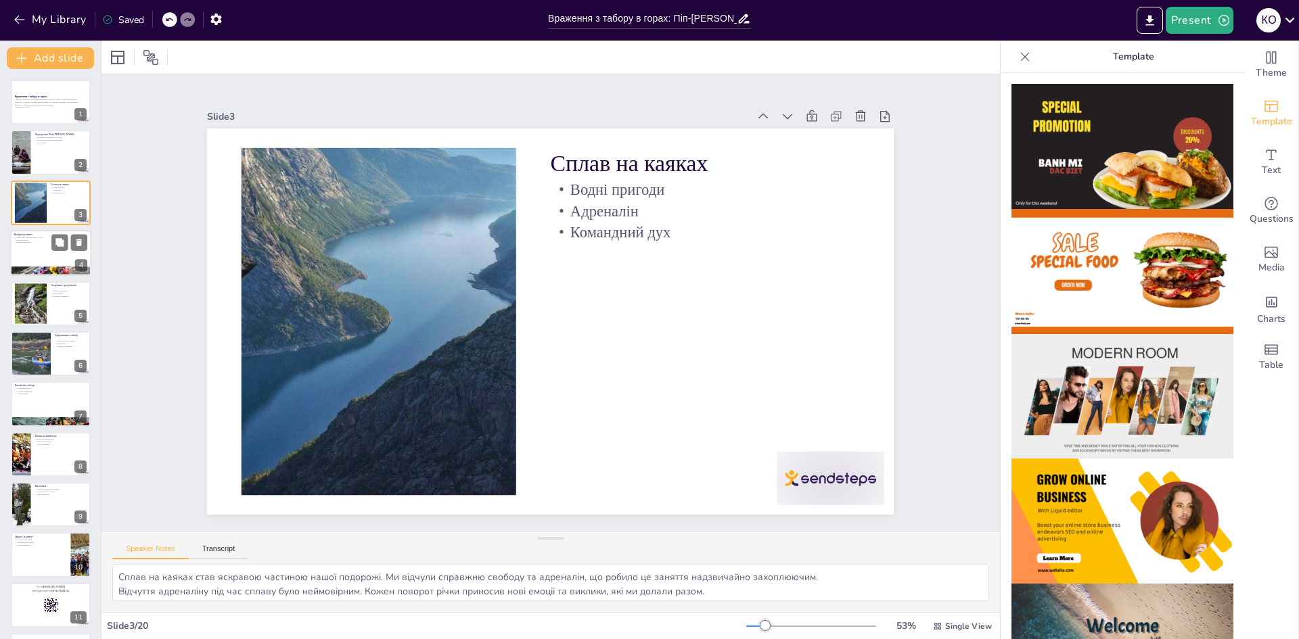
click at [35, 237] on p "Співи біля [GEOGRAPHIC_DATA]" at bounding box center [50, 237] width 73 height 3
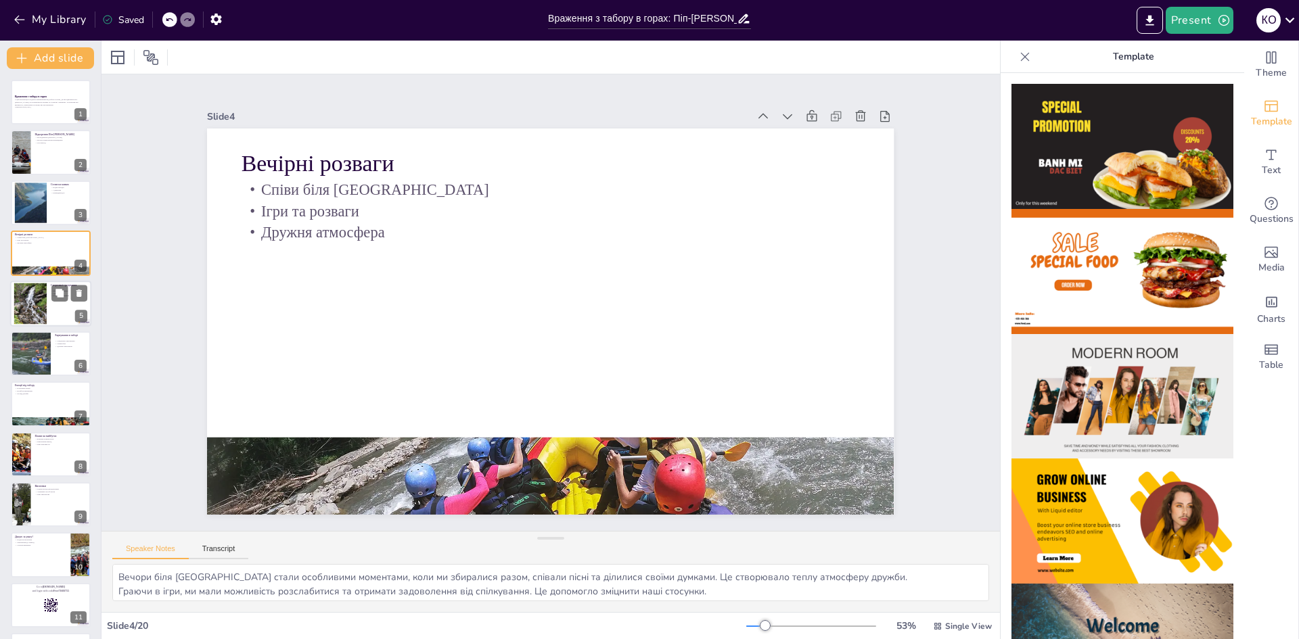
click at [49, 296] on div at bounding box center [50, 304] width 81 height 46
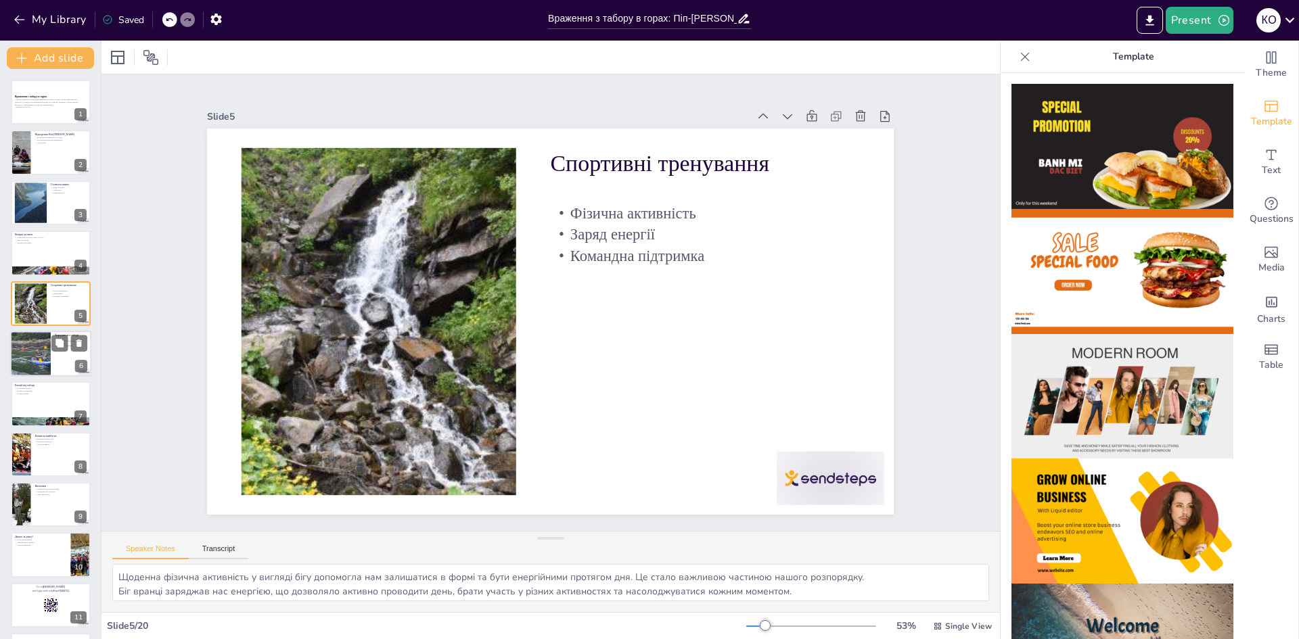
click at [46, 349] on div at bounding box center [30, 354] width 72 height 46
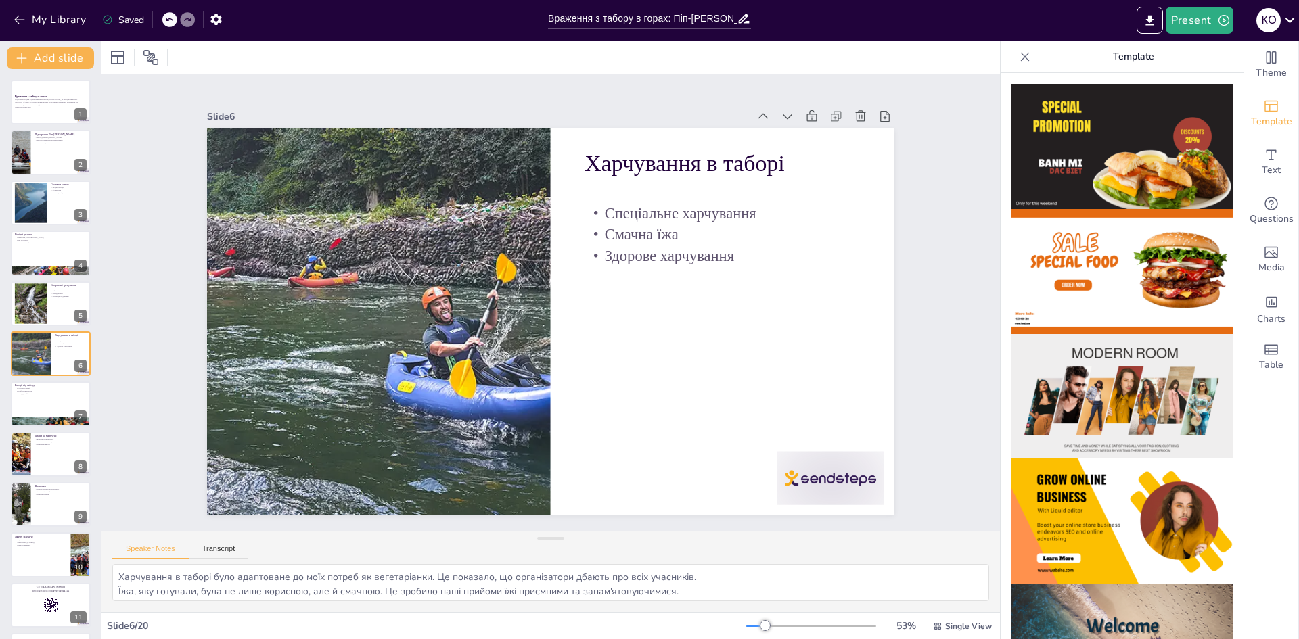
click at [0, 452] on div "Враження з табору в горах У цій презентації я поділюсь враженнями від табору в …" at bounding box center [50, 580] width 101 height 1001
click at [36, 407] on div at bounding box center [50, 404] width 81 height 46
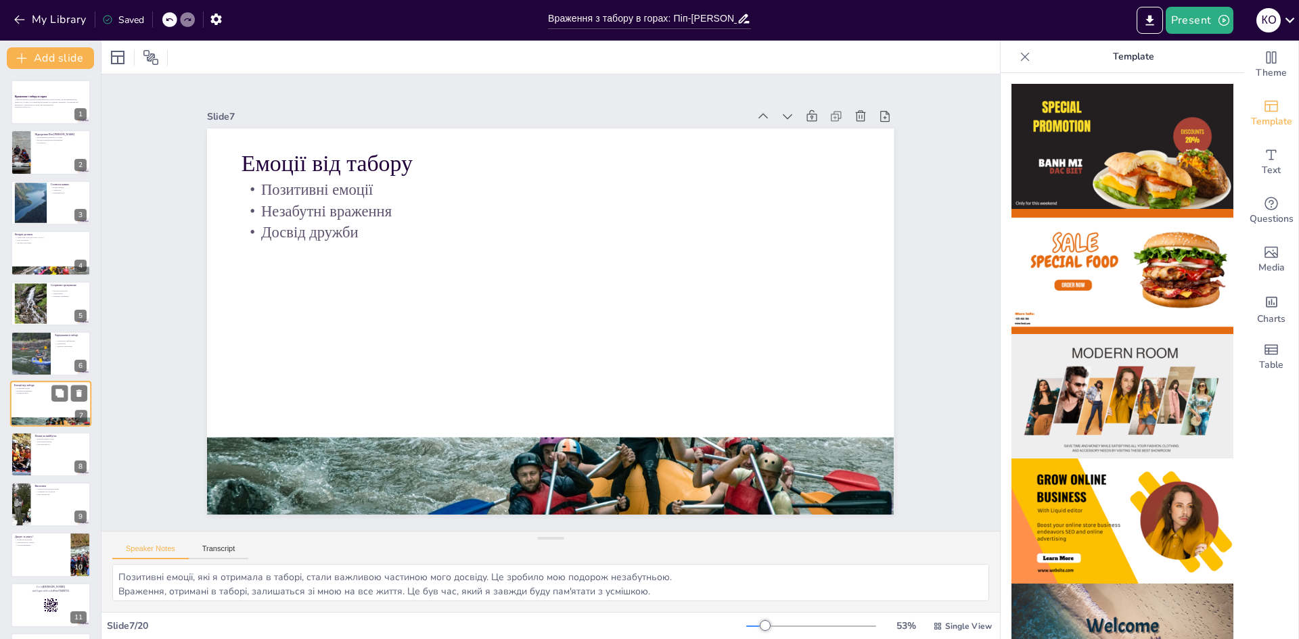
scroll to position [50, 0]
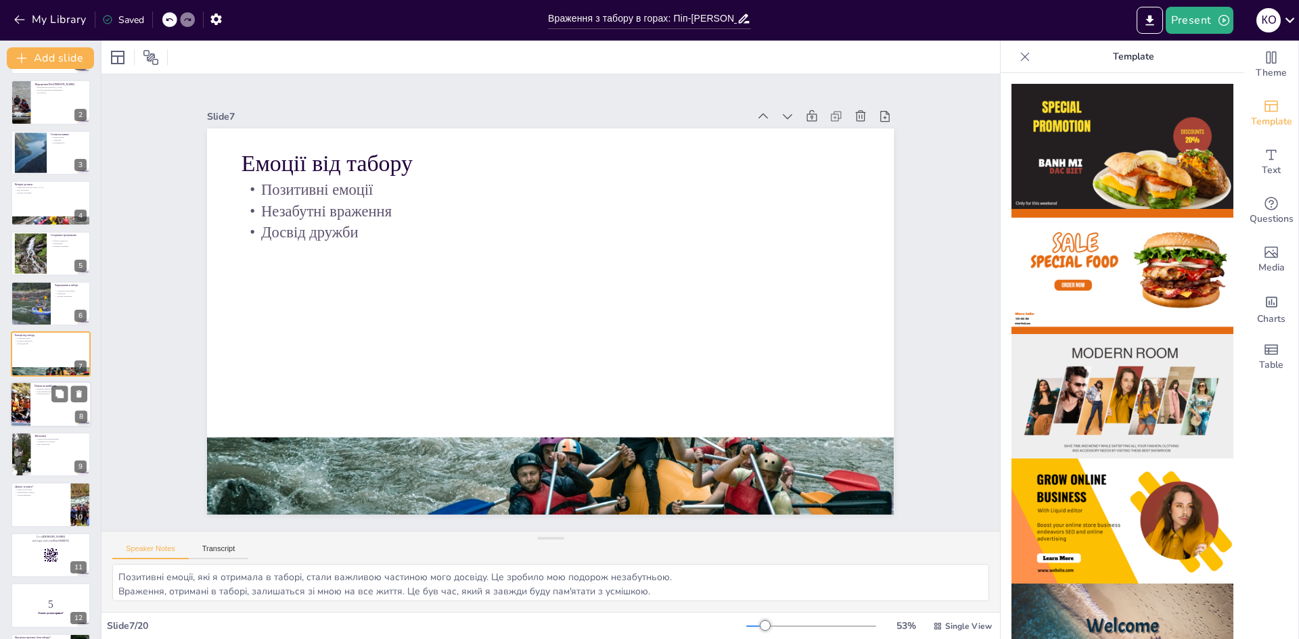
click at [37, 396] on div at bounding box center [50, 404] width 81 height 46
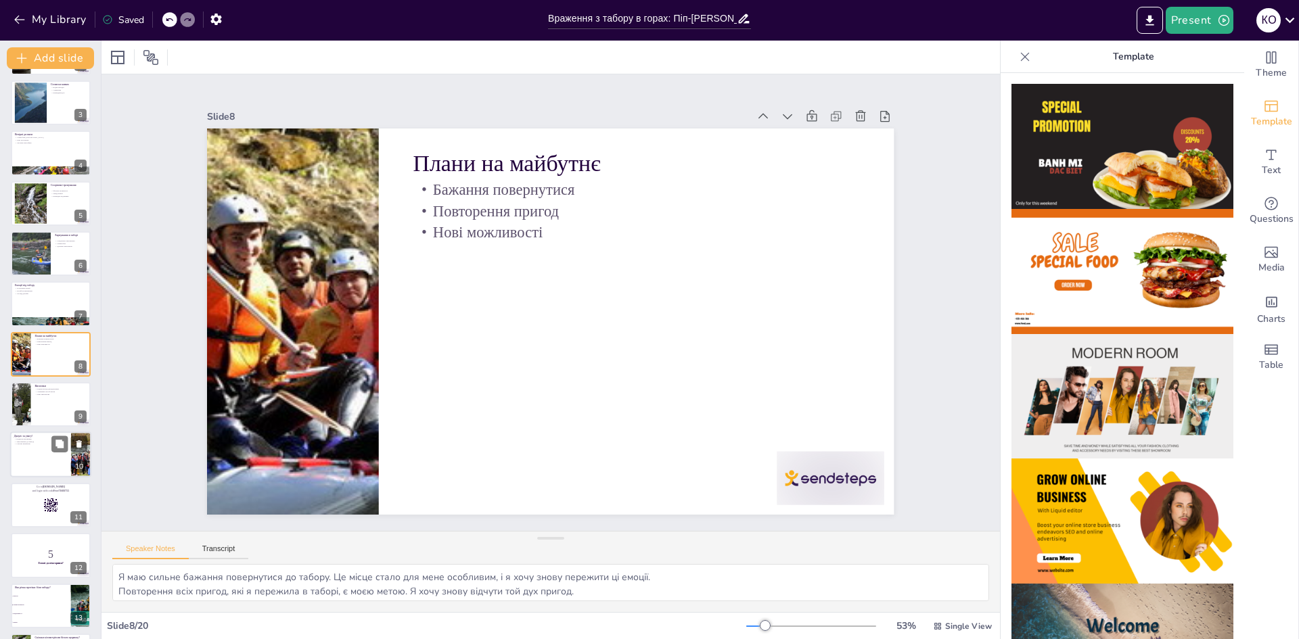
click at [49, 461] on div at bounding box center [50, 455] width 81 height 46
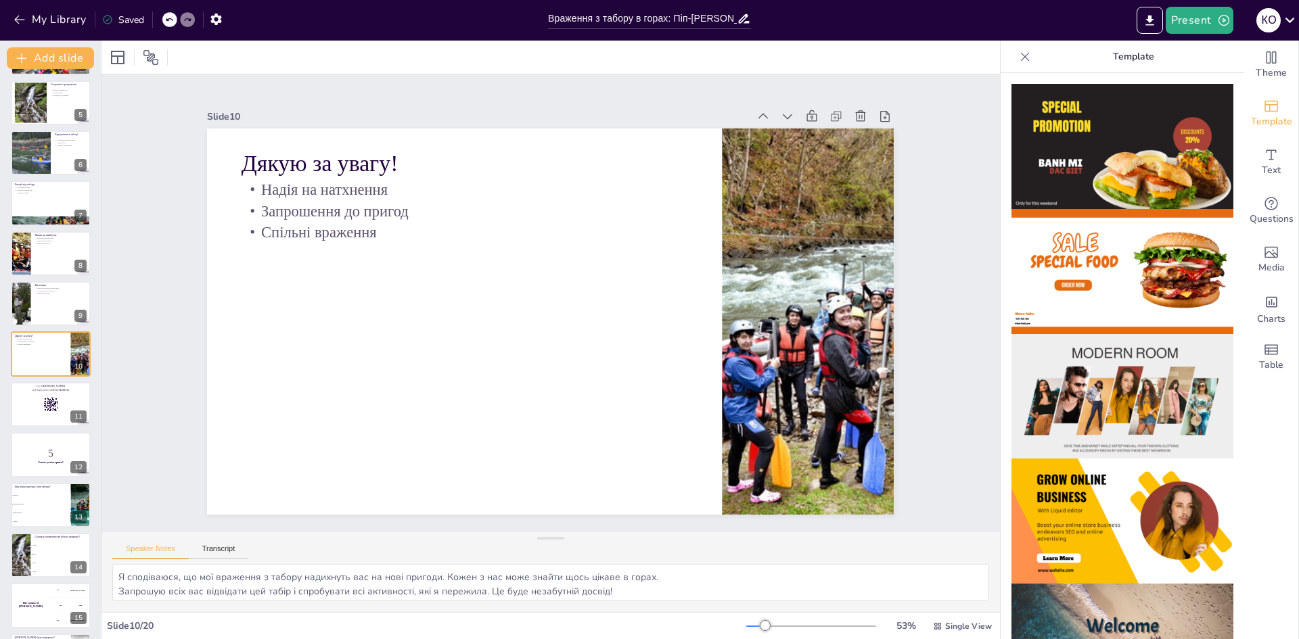
click at [1157, 612] on img at bounding box center [1122, 646] width 222 height 125
